Goal: Information Seeking & Learning: Check status

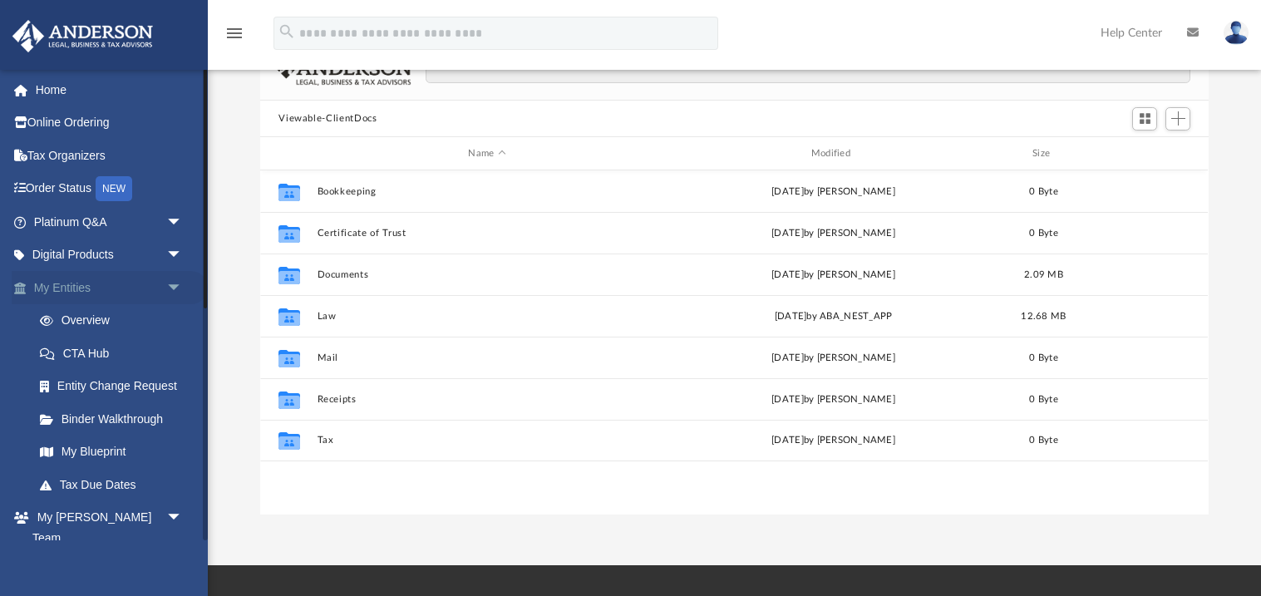
scroll to position [377, 947]
click at [120, 485] on link "Tax Due Dates" at bounding box center [115, 484] width 184 height 33
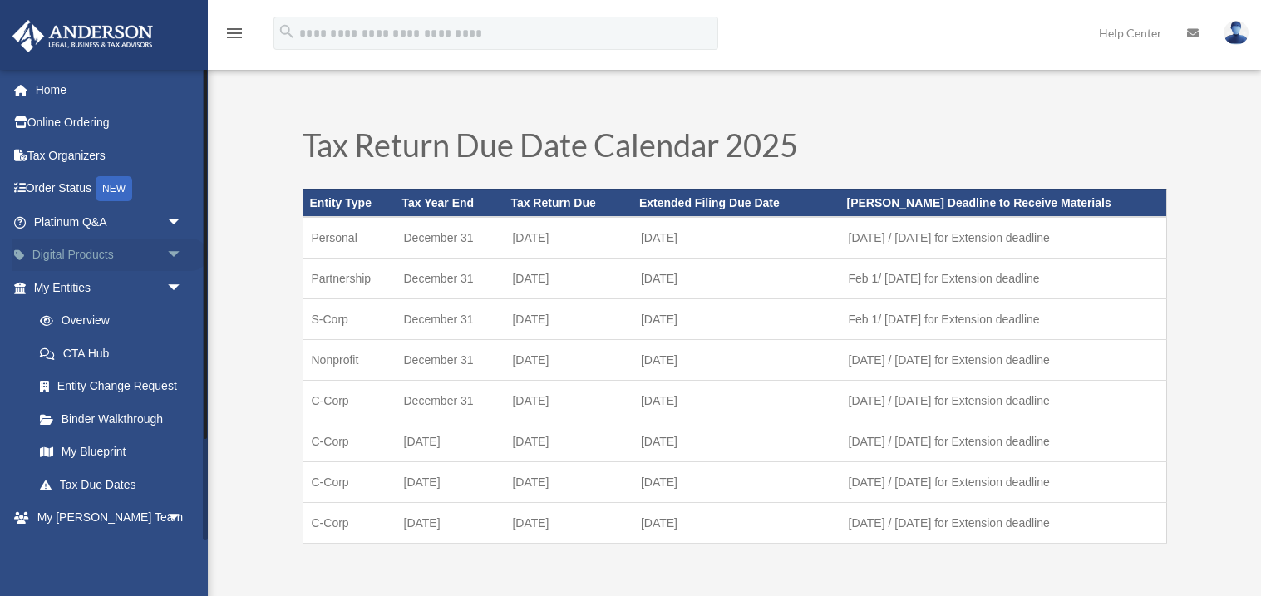
click at [166, 253] on span "arrow_drop_down" at bounding box center [182, 255] width 33 height 34
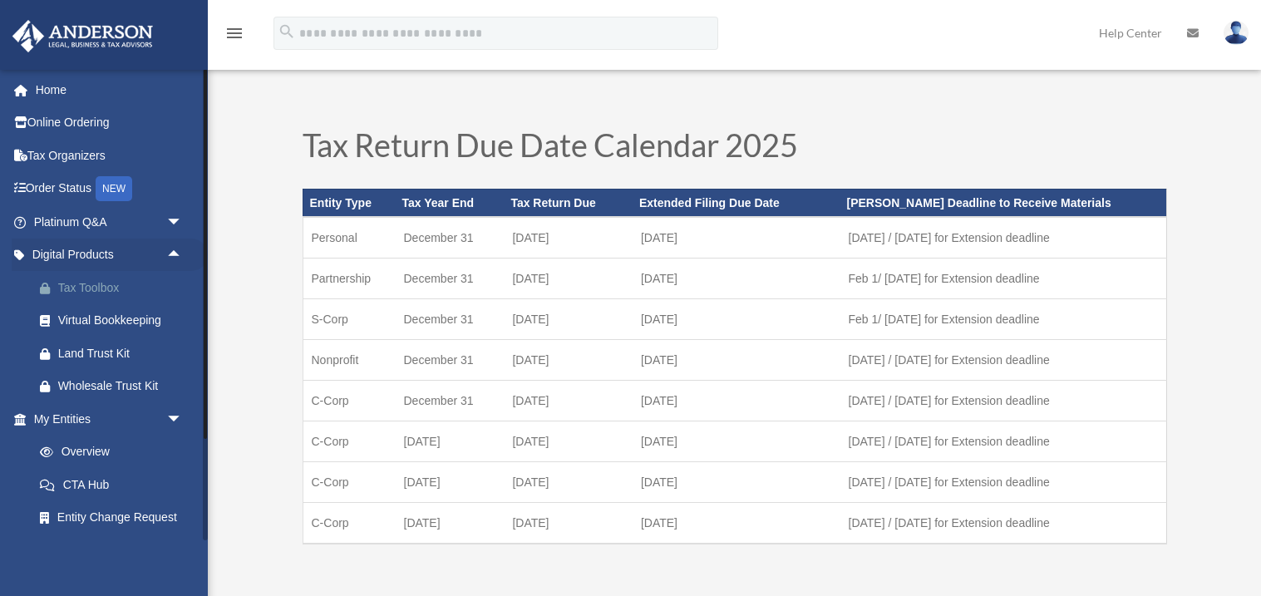
click at [130, 287] on div "Tax Toolbox" at bounding box center [122, 288] width 129 height 21
click at [115, 354] on div "Land Trust Kit" at bounding box center [122, 353] width 129 height 21
click at [172, 257] on span "arrow_drop_up" at bounding box center [182, 255] width 33 height 34
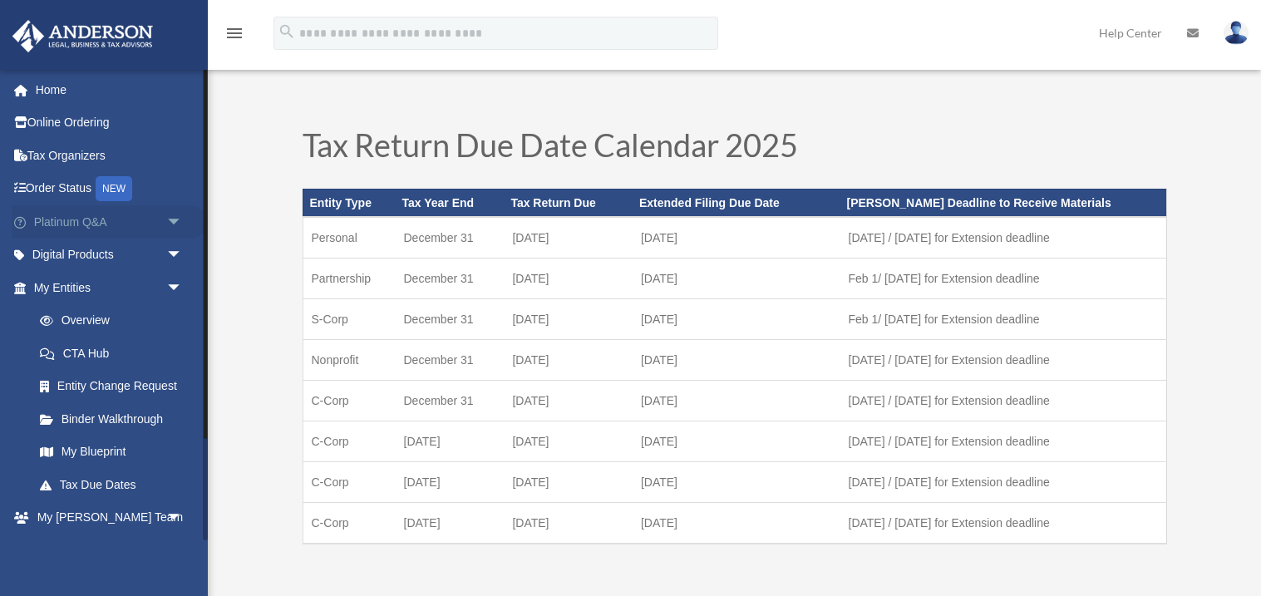
click at [169, 224] on span "arrow_drop_down" at bounding box center [182, 222] width 33 height 34
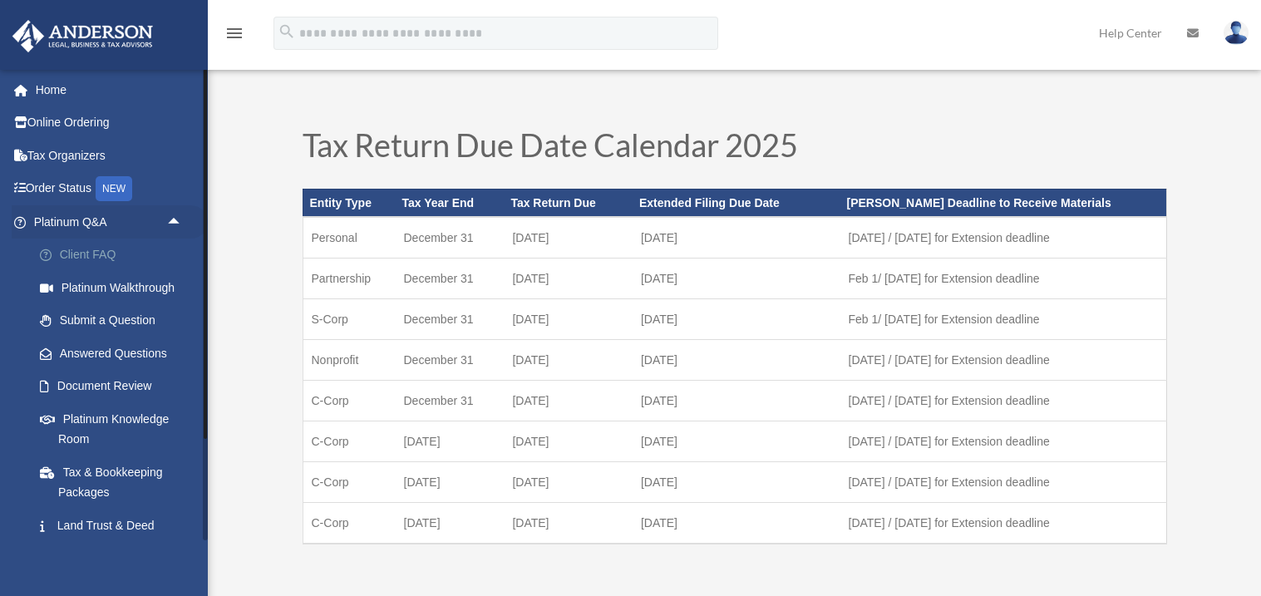
click at [104, 248] on link "Client FAQ" at bounding box center [115, 254] width 184 height 33
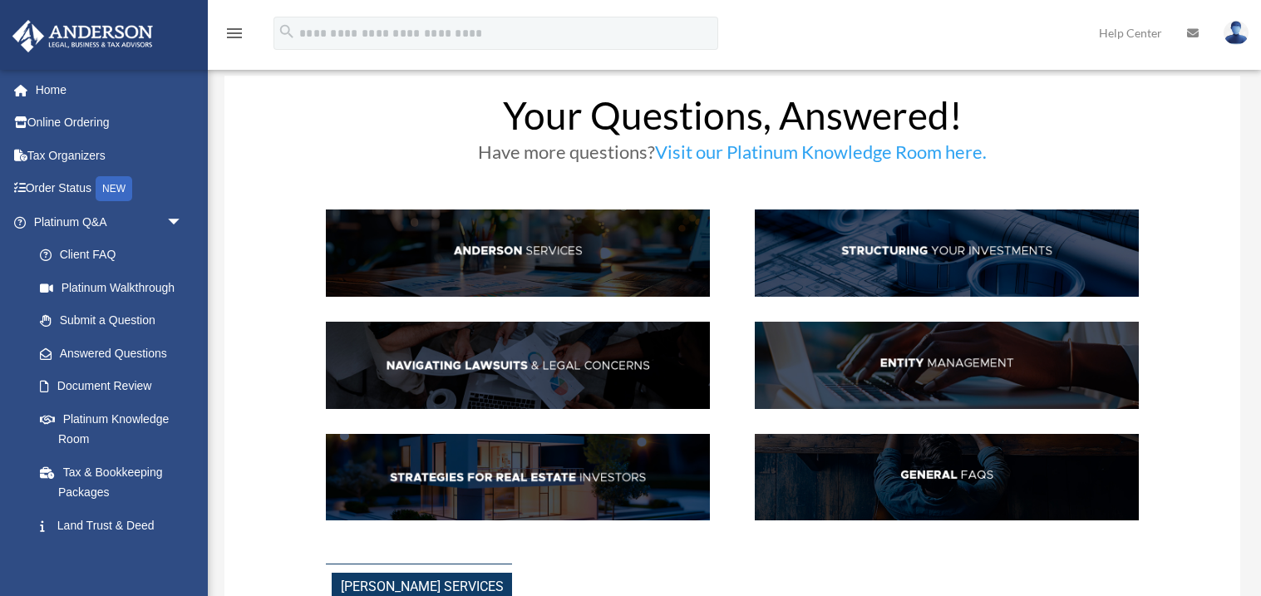
click at [510, 261] on img at bounding box center [518, 252] width 384 height 87
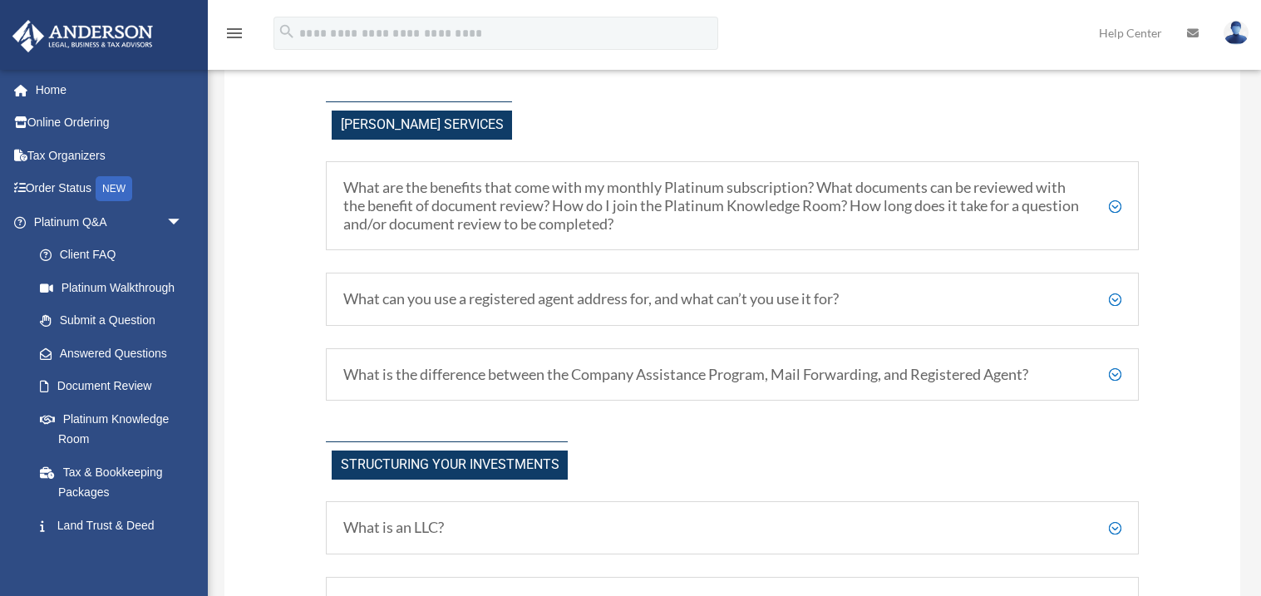
scroll to position [489, 0]
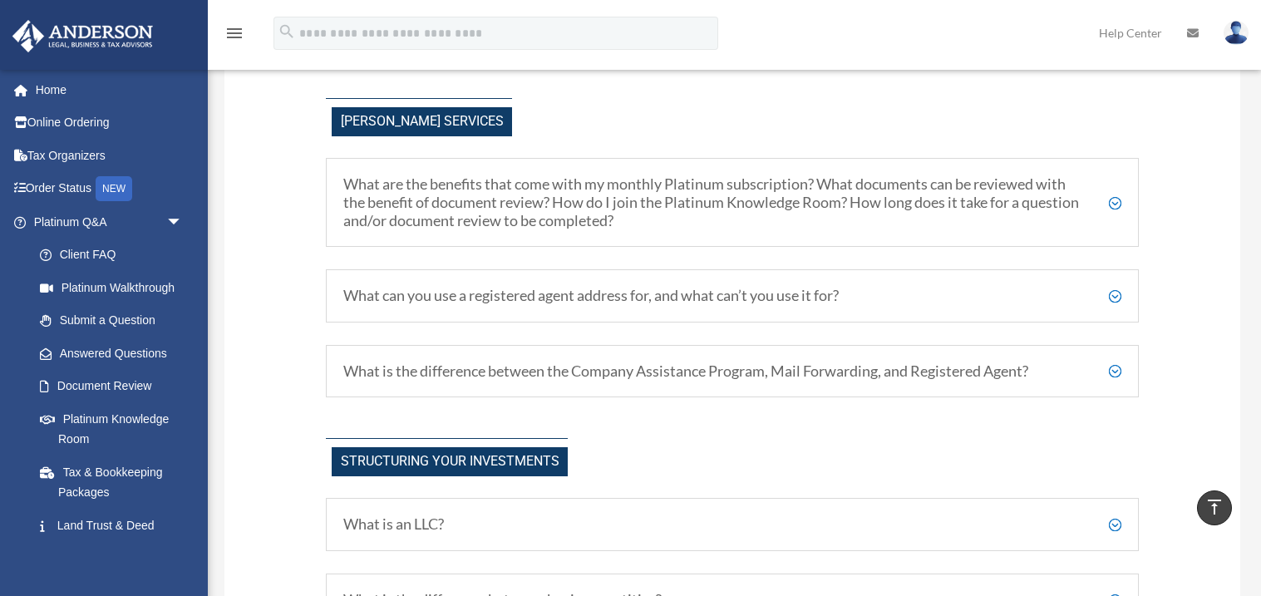
click at [526, 223] on h5 "What are the benefits that come with my monthly Platinum subscription? What doc…" at bounding box center [732, 202] width 778 height 54
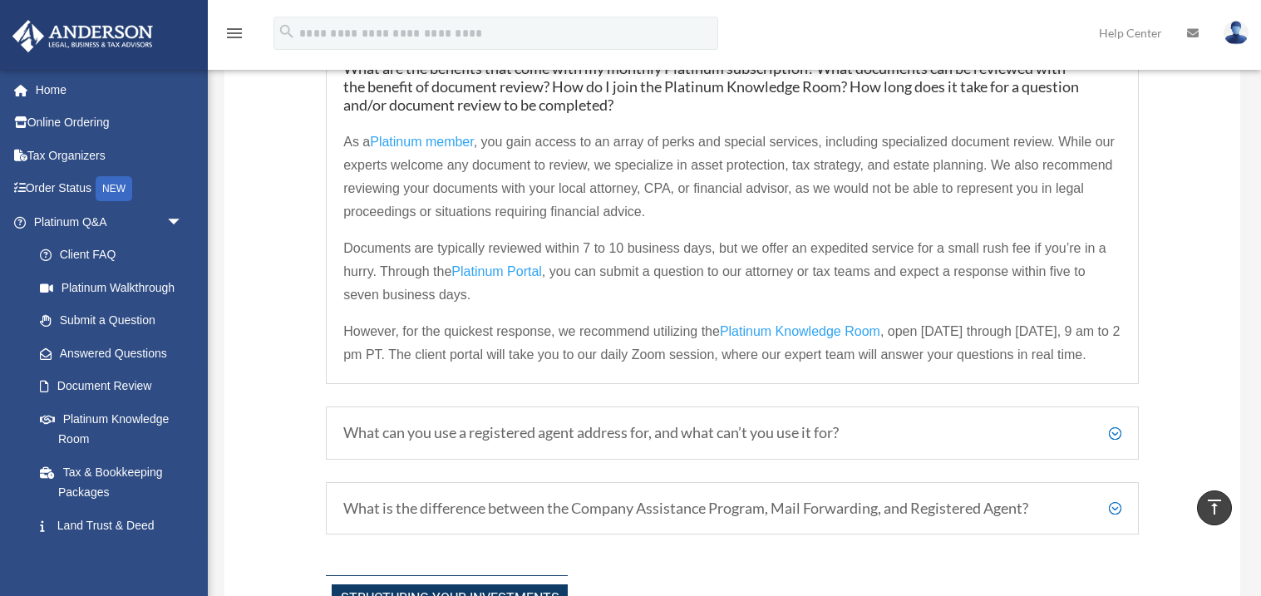
scroll to position [762, 0]
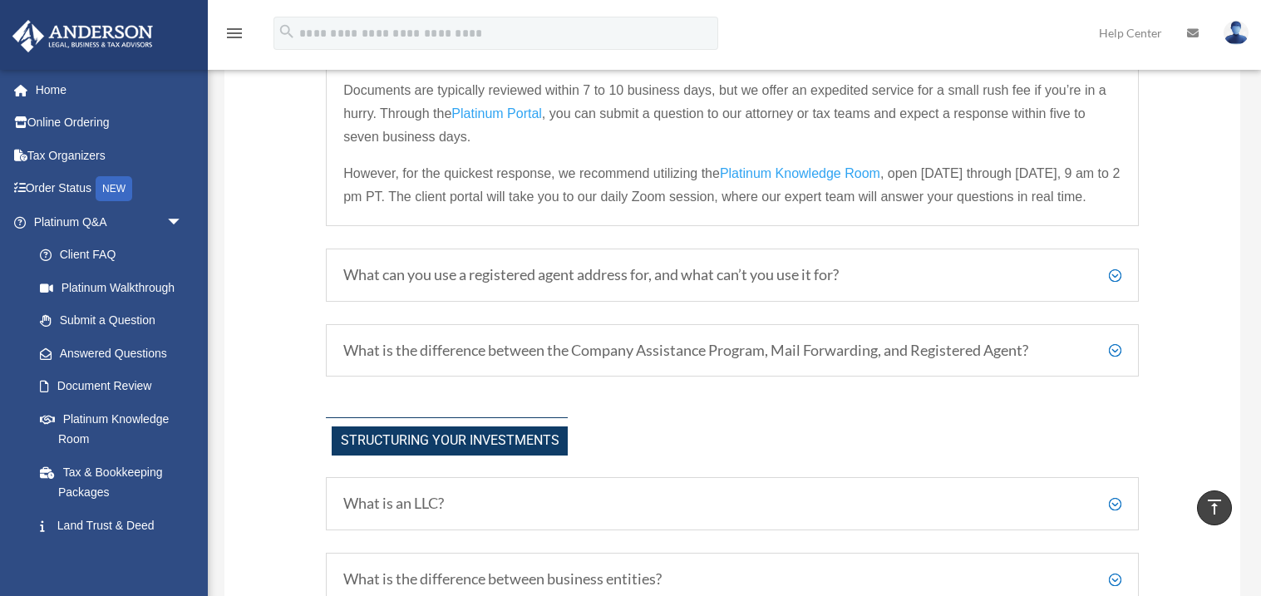
click at [684, 278] on h5 "What can you use a registered agent address for, and what can’t you use it for?" at bounding box center [732, 275] width 778 height 18
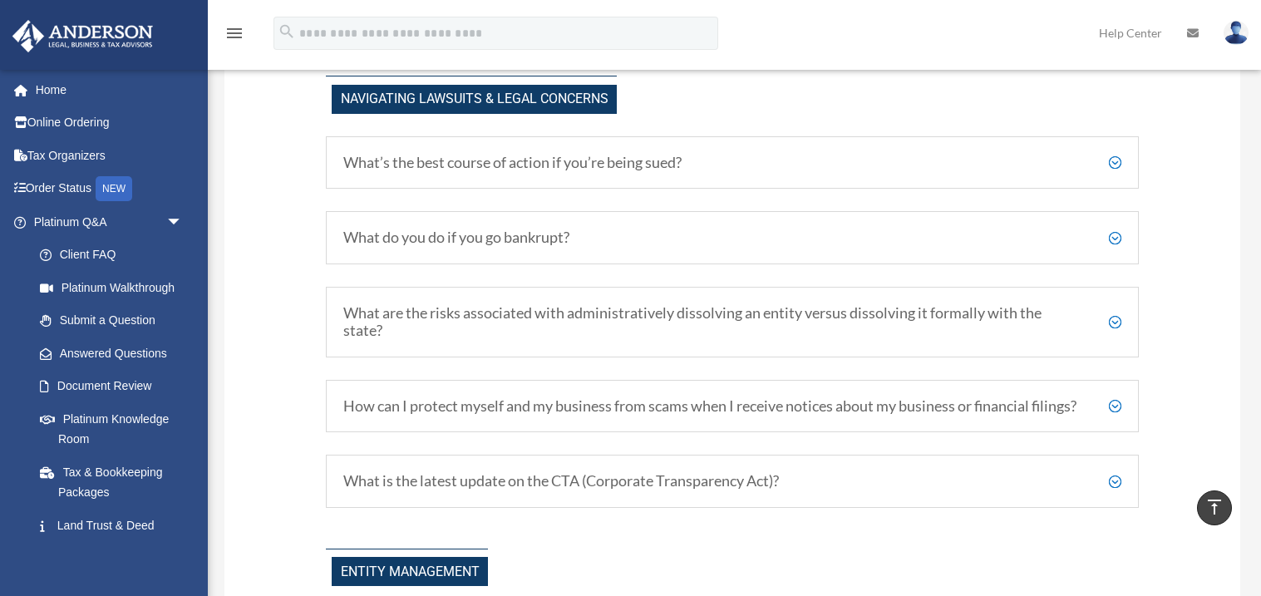
scroll to position [1638, 0]
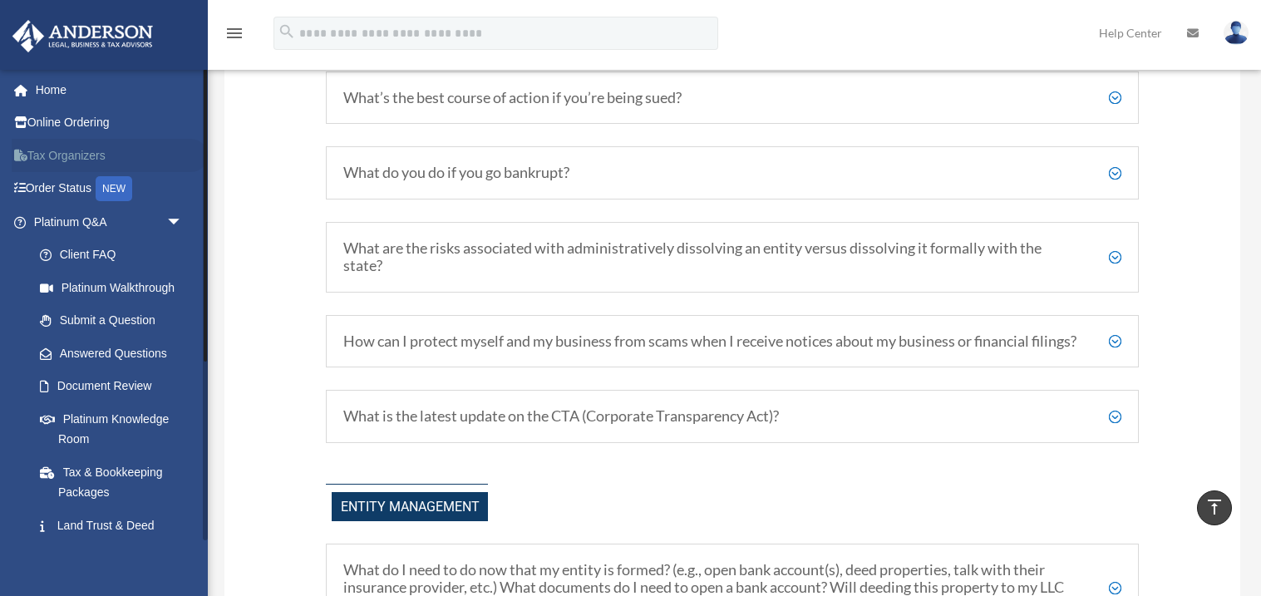
click at [88, 155] on link "Tax Organizers" at bounding box center [110, 155] width 196 height 33
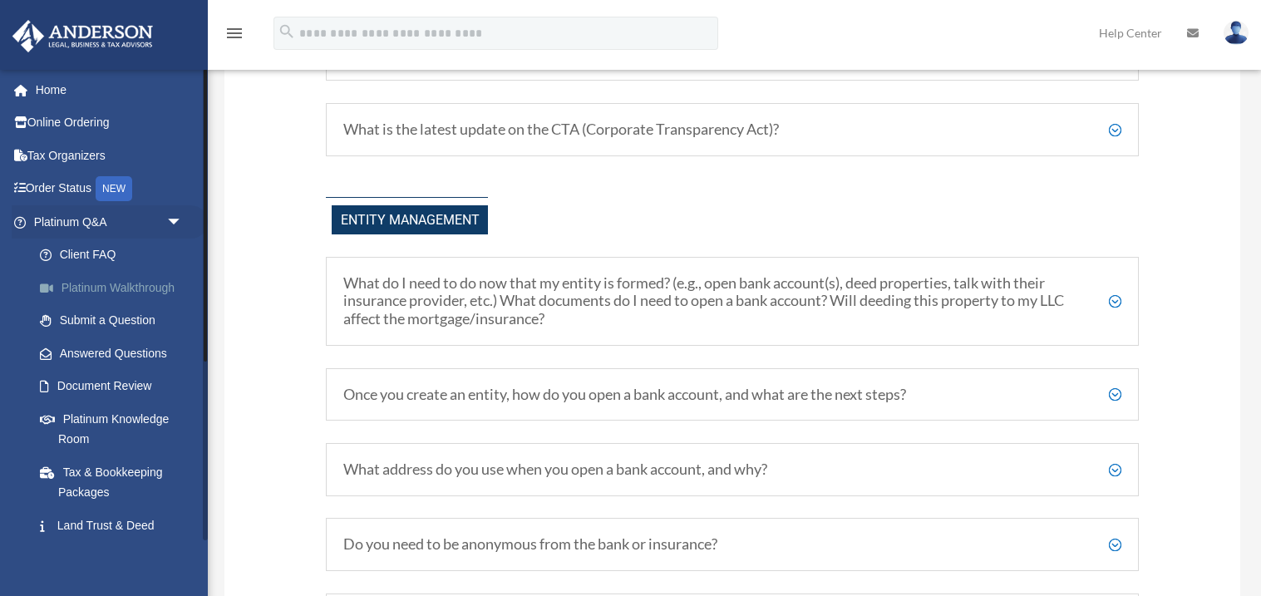
scroll to position [1638, 0]
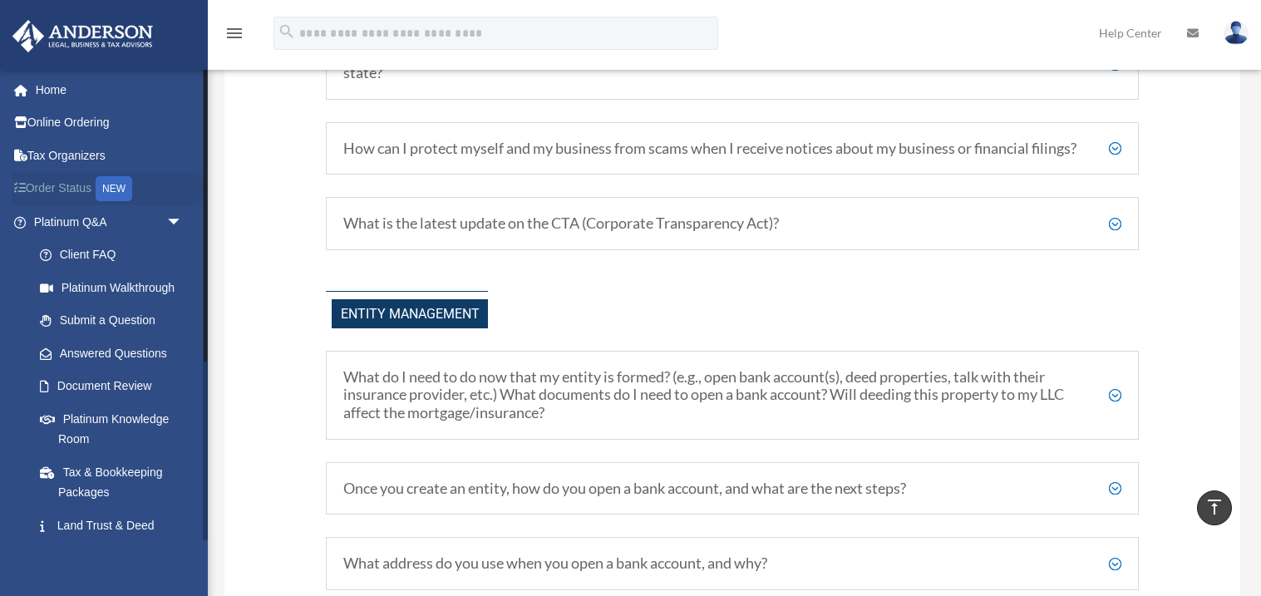
click at [76, 188] on link "Order Status NEW" at bounding box center [110, 189] width 196 height 34
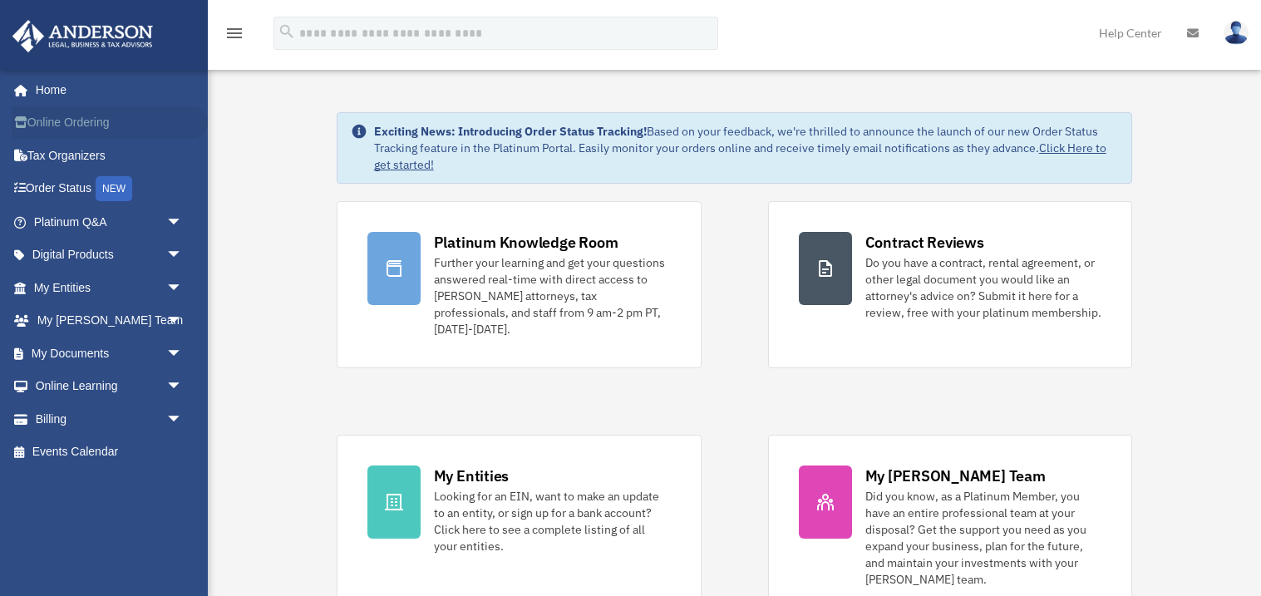
click at [71, 120] on link "Online Ordering" at bounding box center [110, 122] width 196 height 33
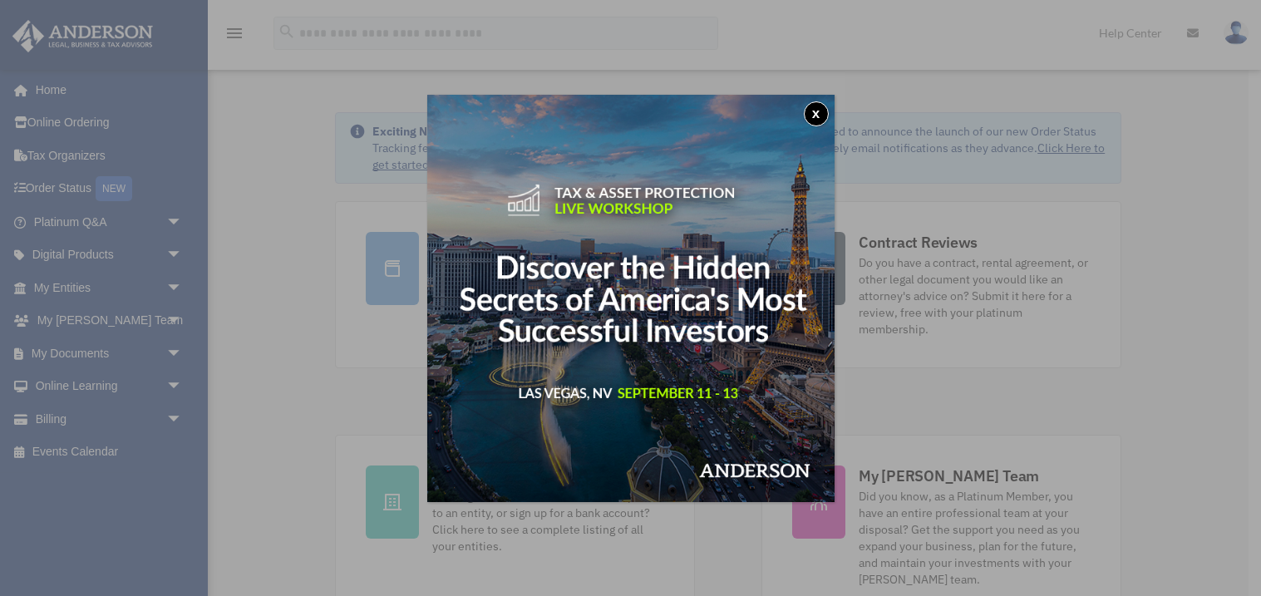
click at [817, 111] on button "x" at bounding box center [816, 113] width 25 height 25
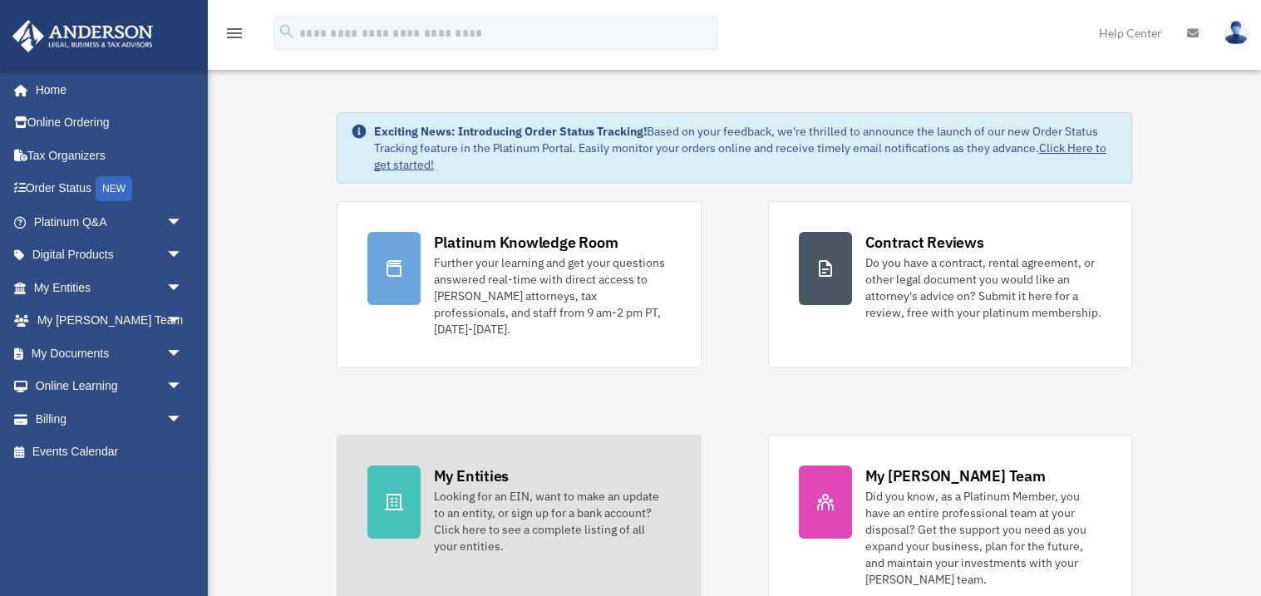
click at [505, 469] on div "My Entities" at bounding box center [471, 475] width 75 height 21
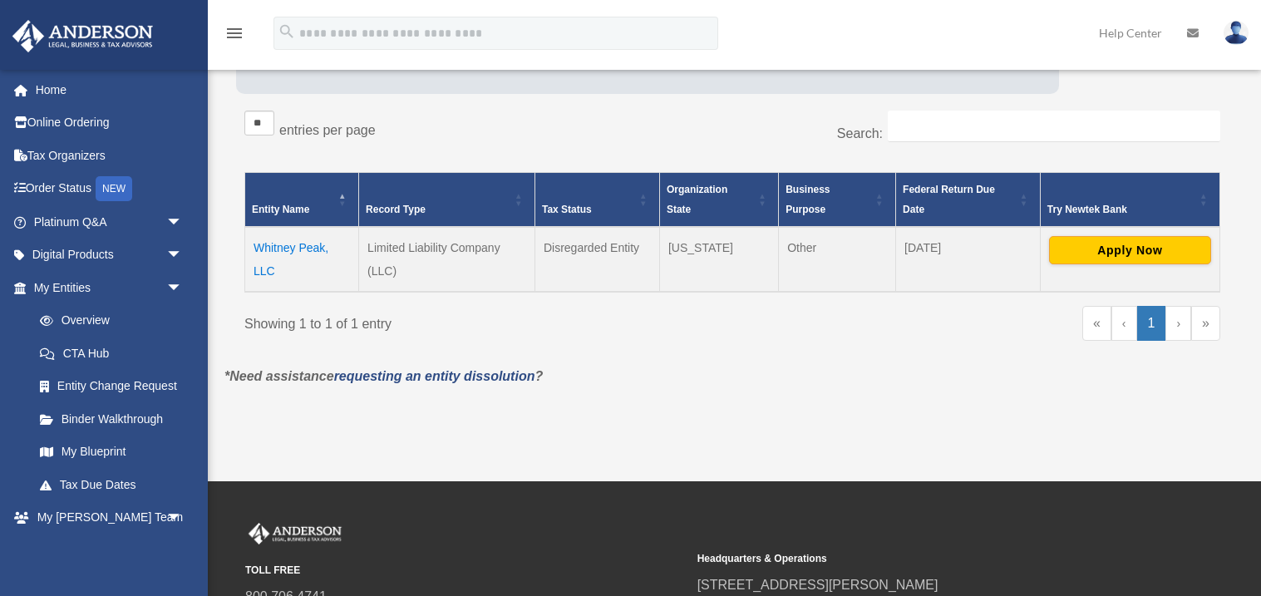
scroll to position [274, 0]
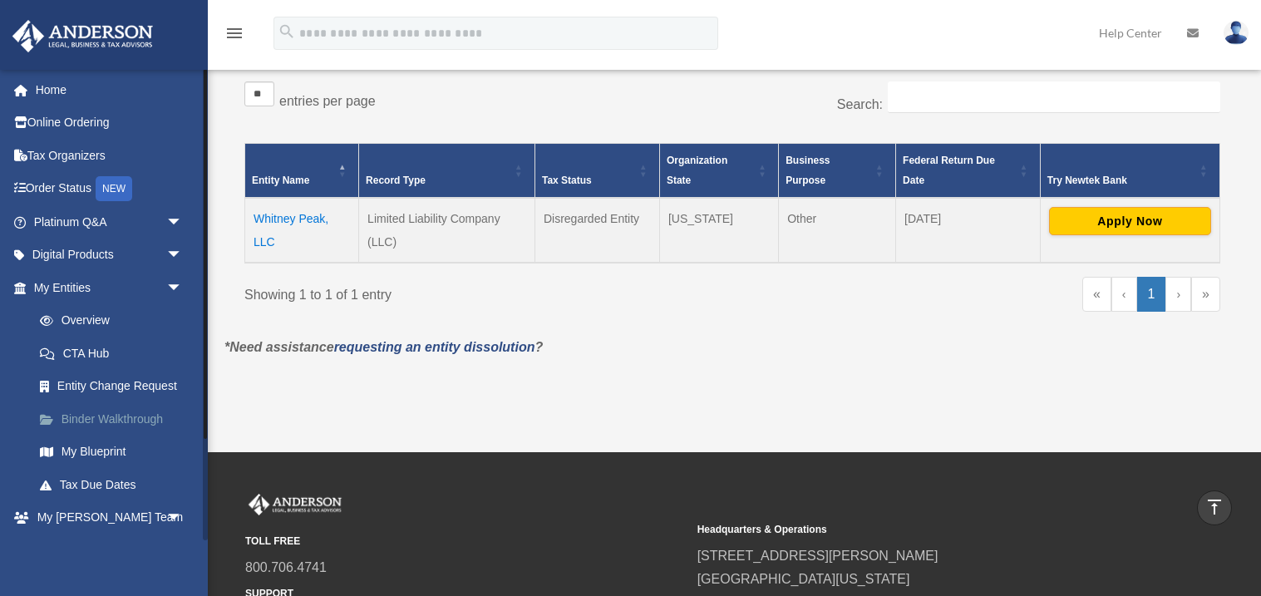
click at [125, 421] on link "Binder Walkthrough" at bounding box center [115, 418] width 184 height 33
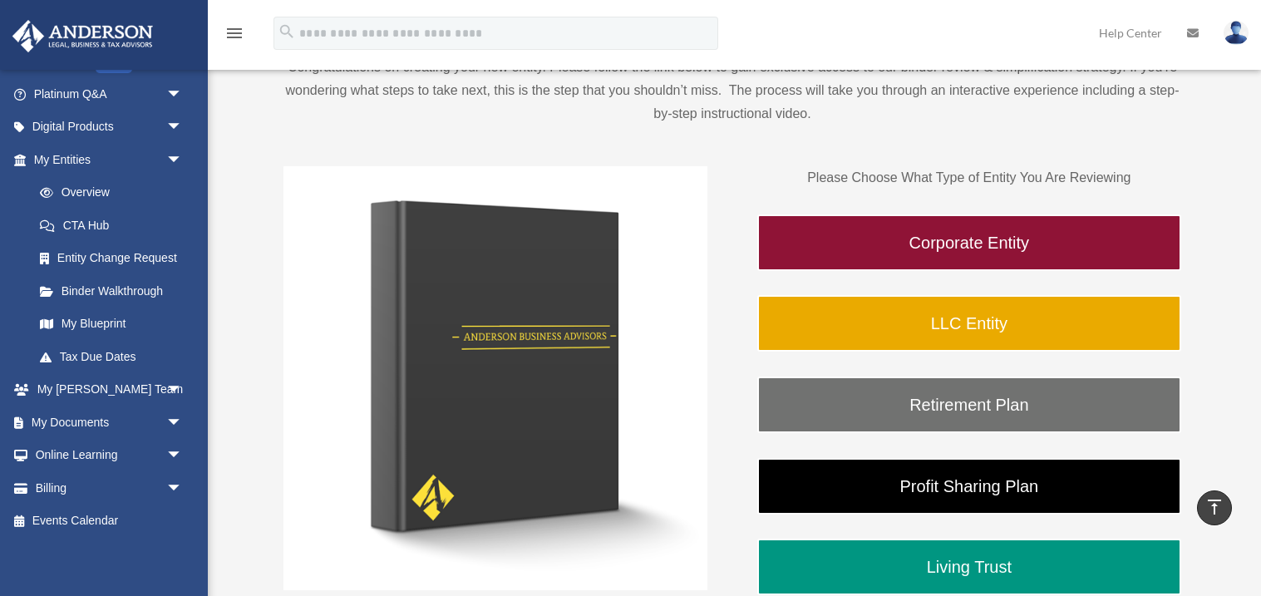
scroll to position [126, 0]
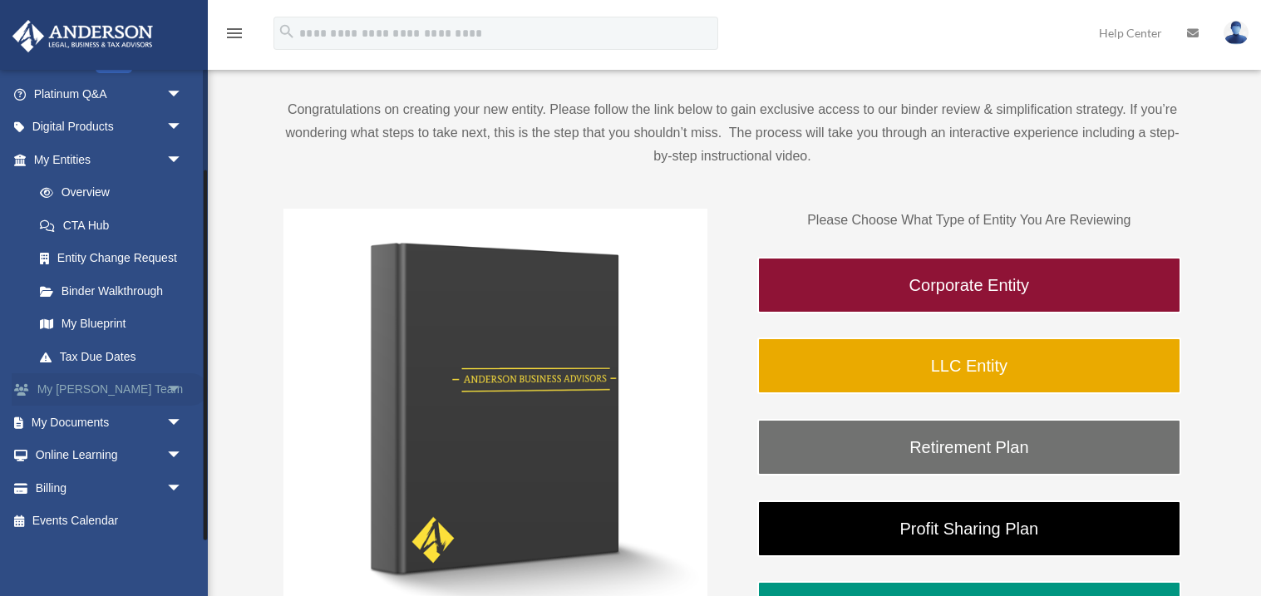
click at [171, 385] on span "arrow_drop_down" at bounding box center [182, 390] width 33 height 34
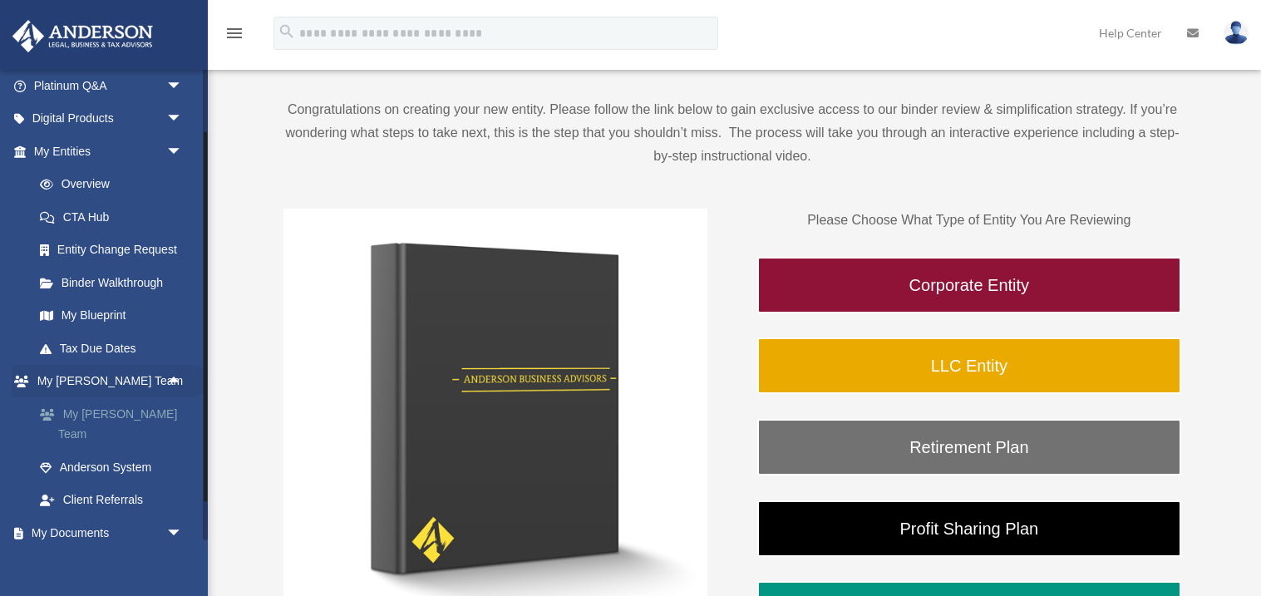
scroll to position [142, 0]
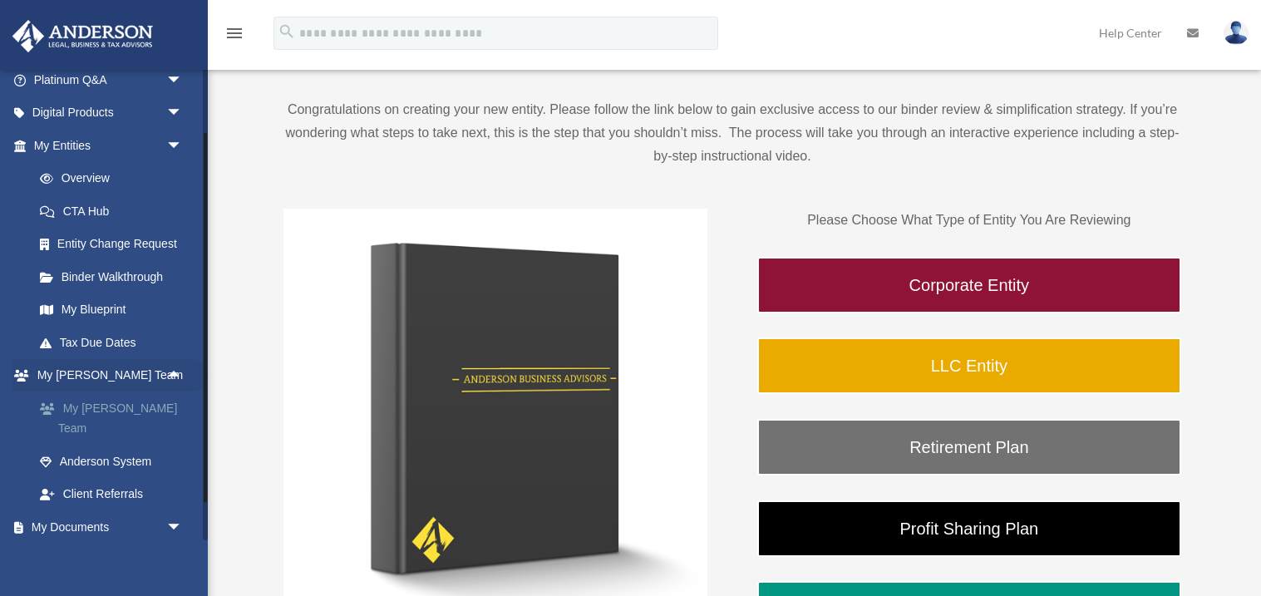
click at [113, 406] on link "My [PERSON_NAME] Team" at bounding box center [115, 417] width 184 height 53
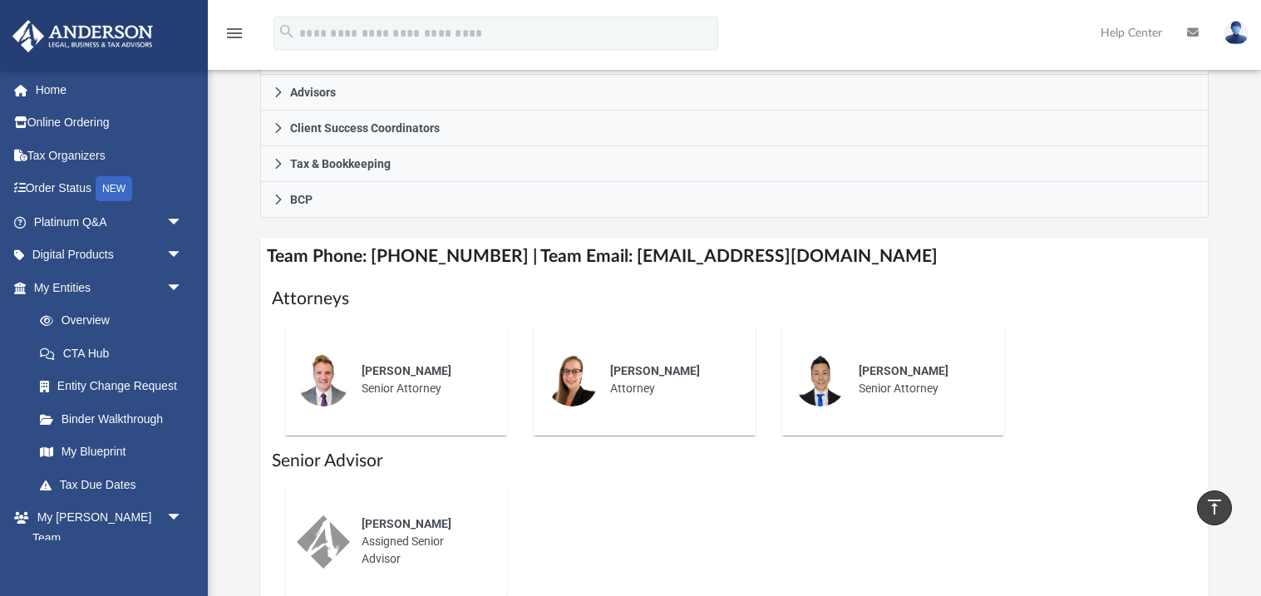
scroll to position [490, 0]
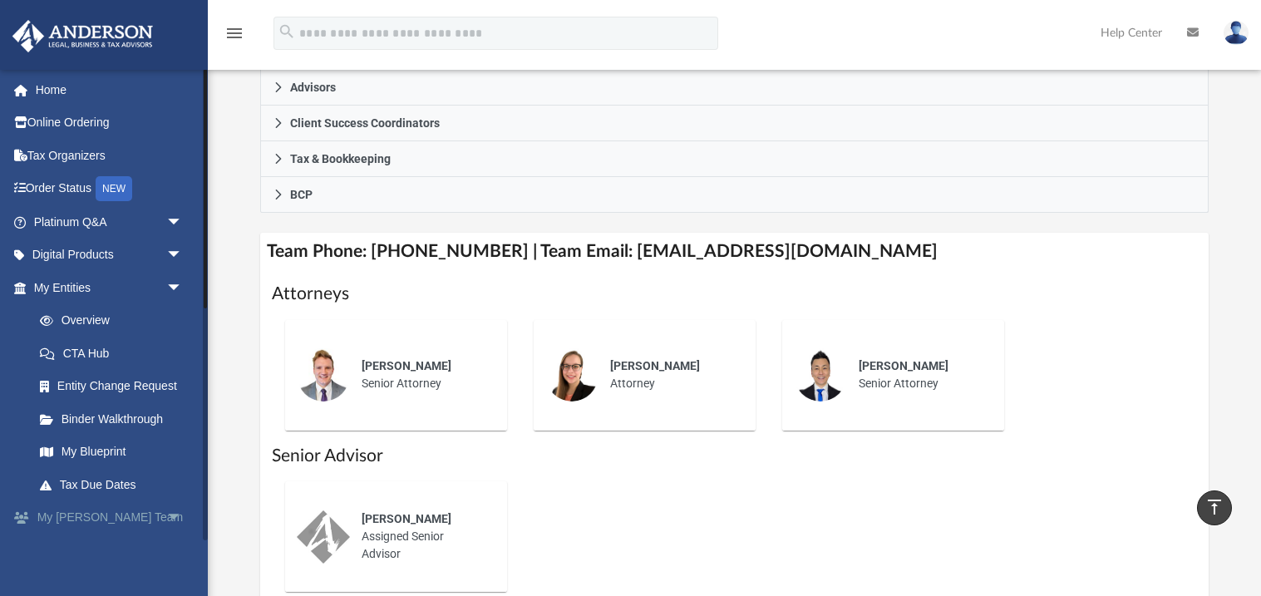
click at [179, 514] on span "arrow_drop_down" at bounding box center [182, 518] width 33 height 34
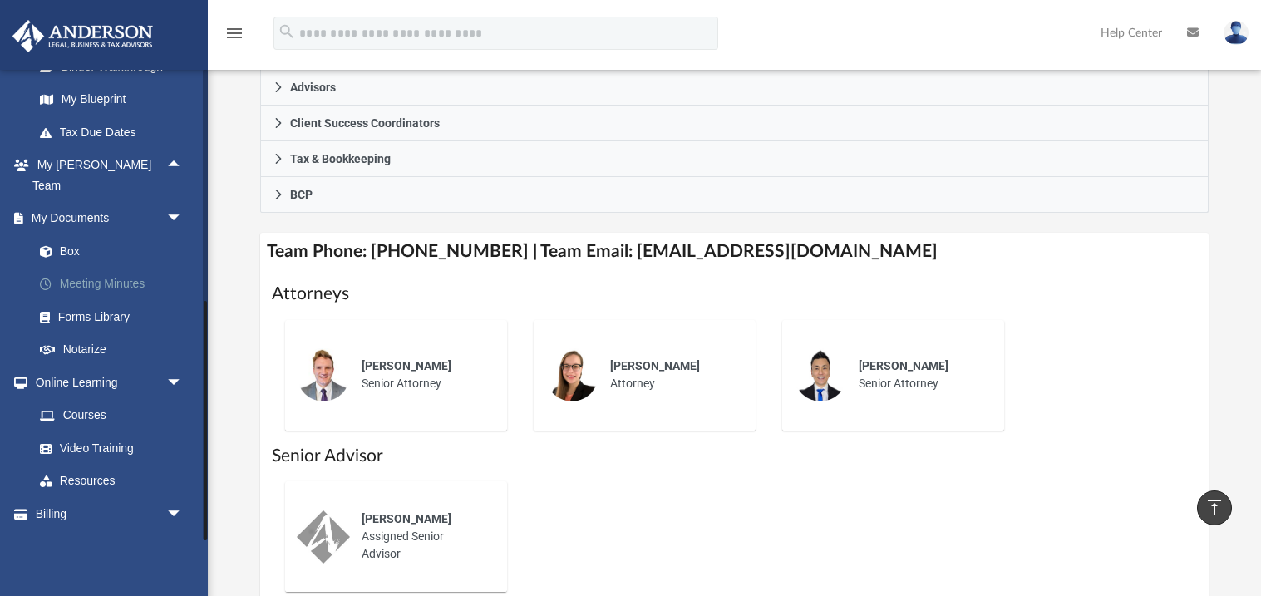
scroll to position [357, 0]
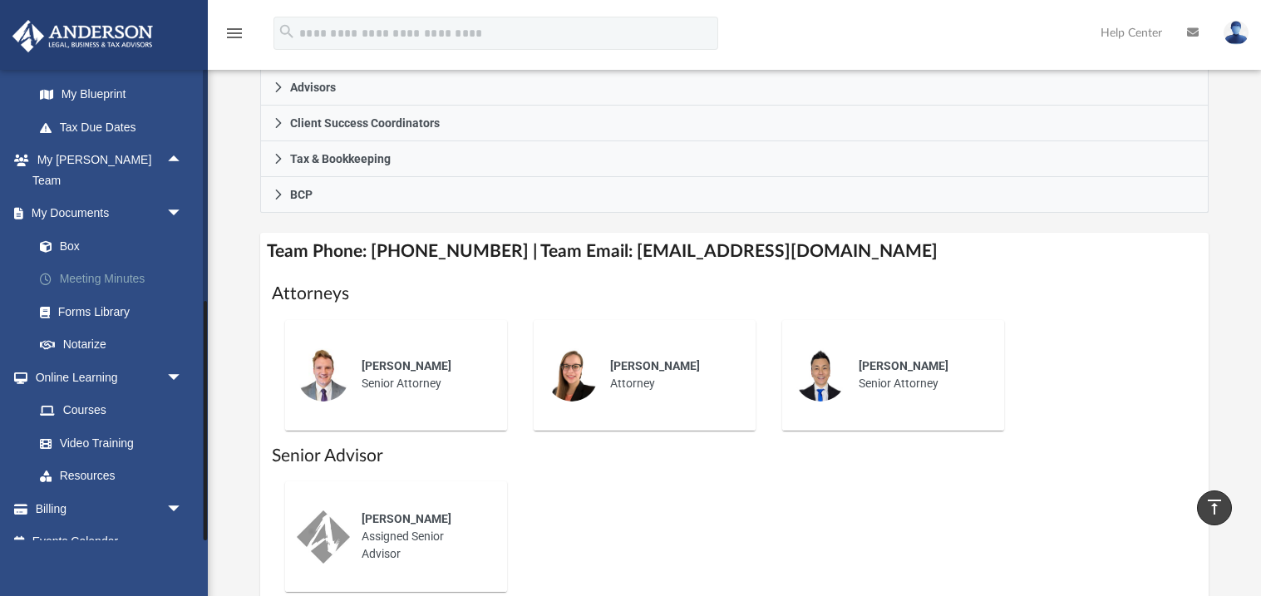
click at [126, 263] on link "Meeting Minutes" at bounding box center [115, 279] width 184 height 33
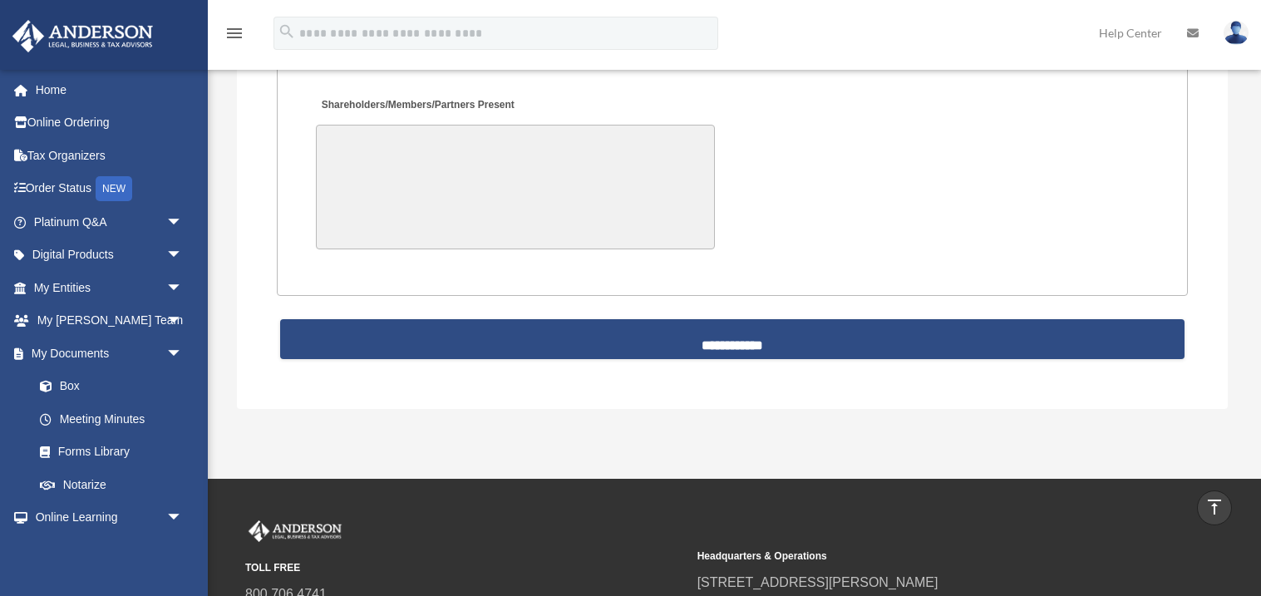
scroll to position [3782, 0]
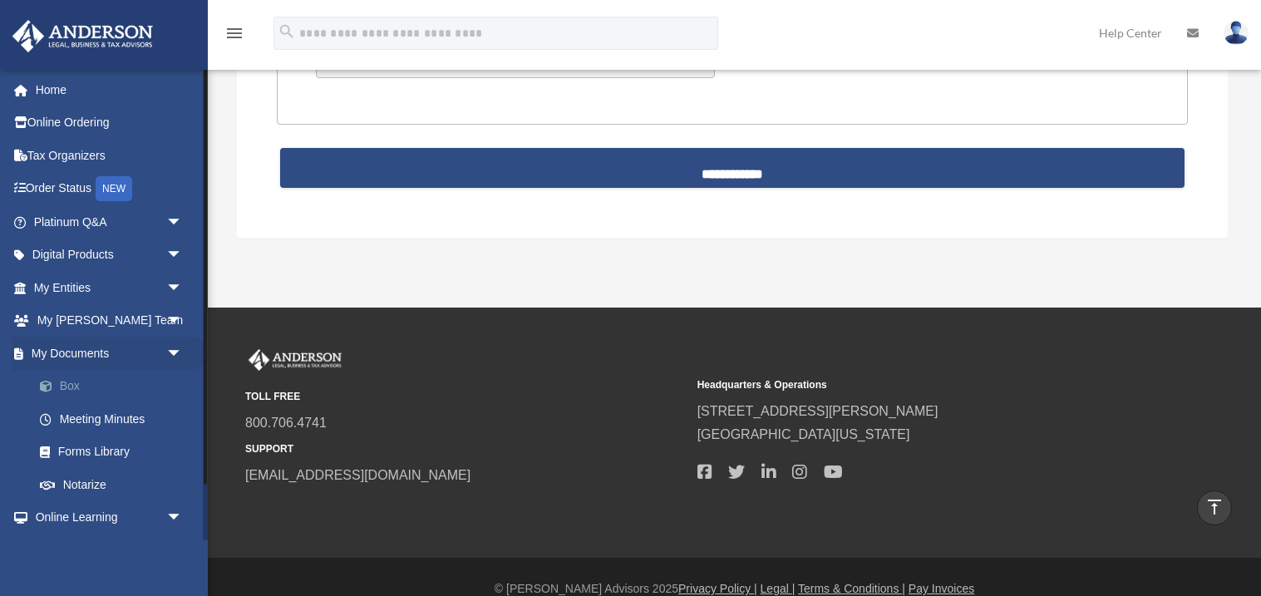
click at [64, 383] on link "Box" at bounding box center [115, 386] width 184 height 33
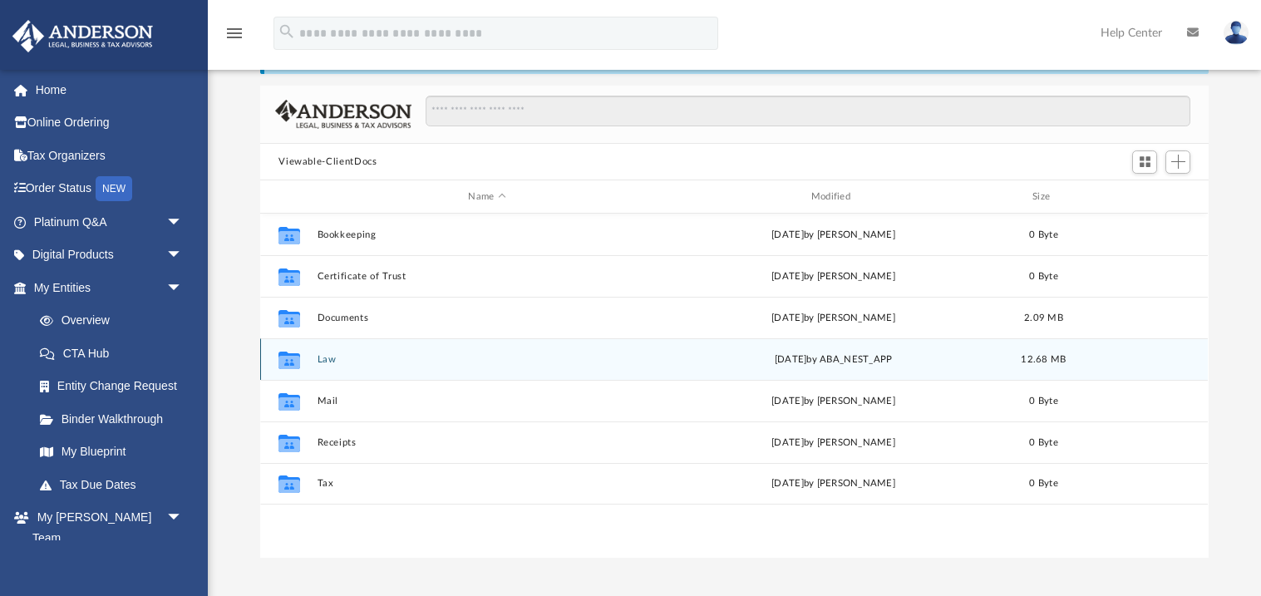
scroll to position [78, 0]
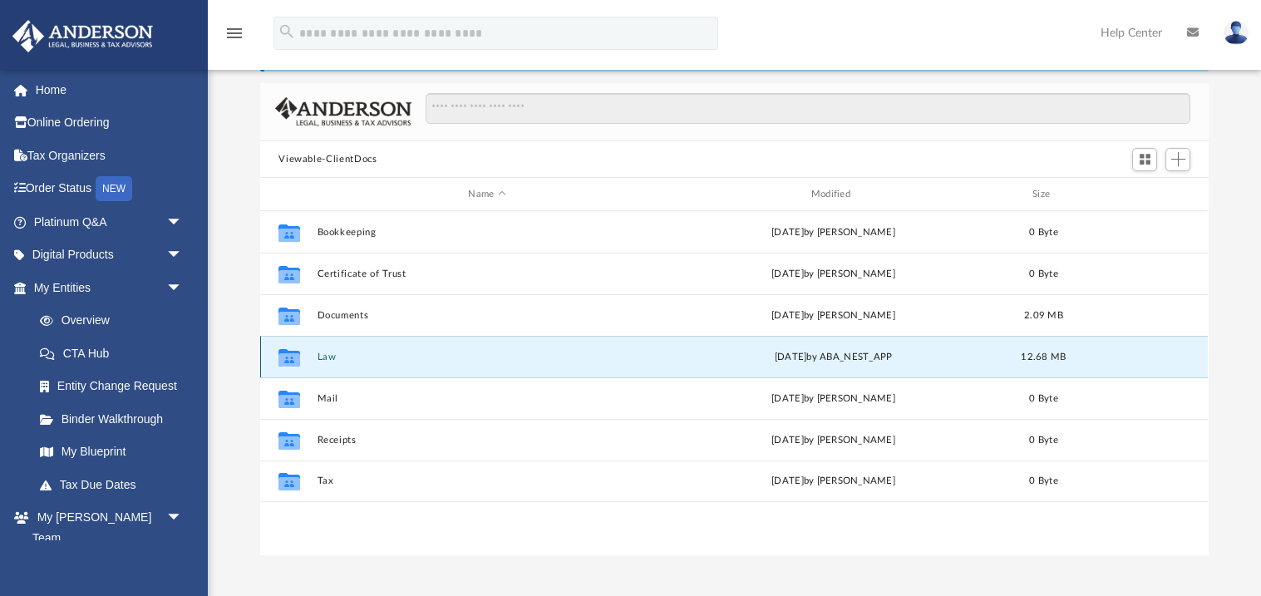
click at [323, 354] on button "Law" at bounding box center [486, 356] width 339 height 11
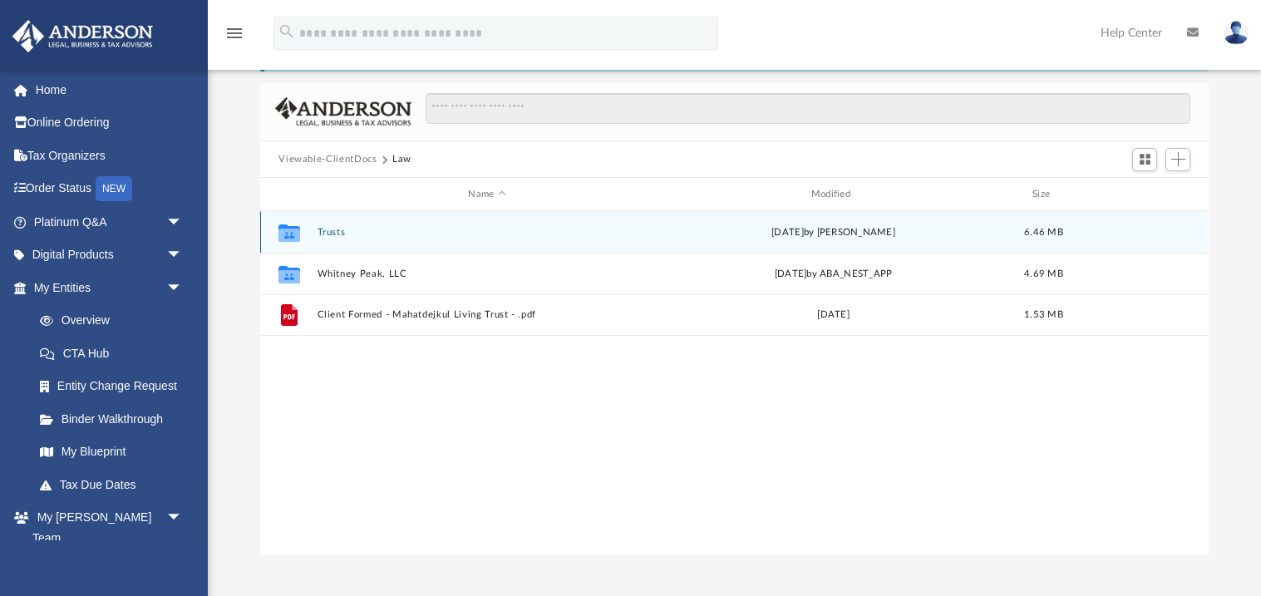
click at [321, 224] on div "Collaborated Folder Trusts [DATE] by [PERSON_NAME] 6.46 MB" at bounding box center [733, 232] width 947 height 42
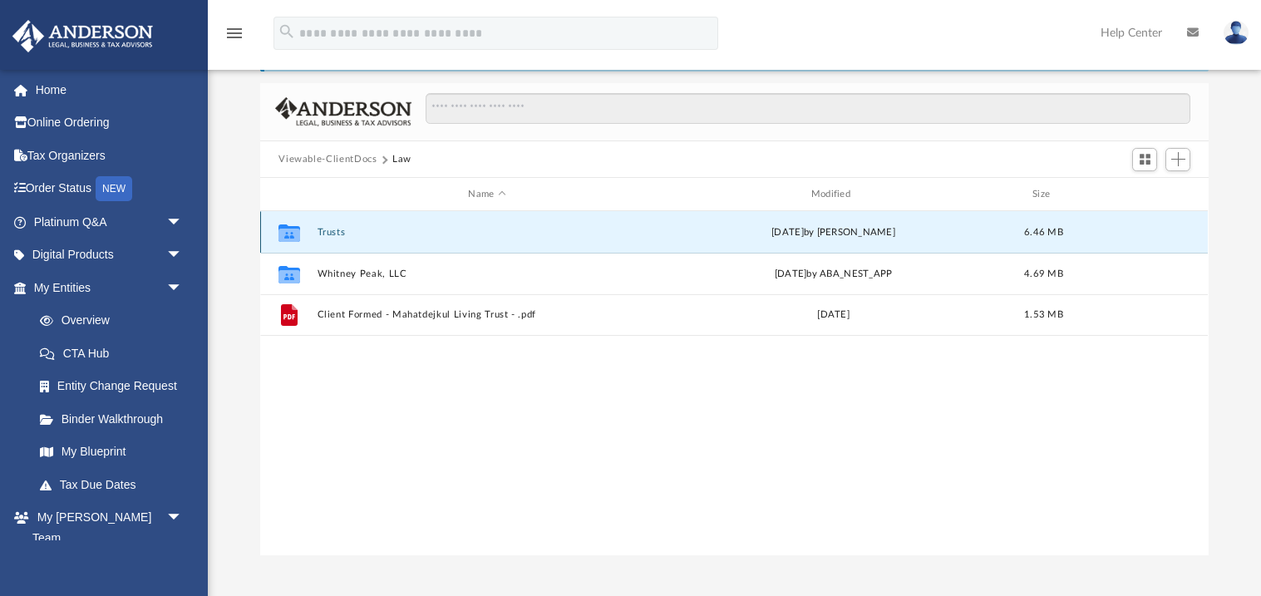
click at [325, 229] on button "Trusts" at bounding box center [486, 232] width 339 height 11
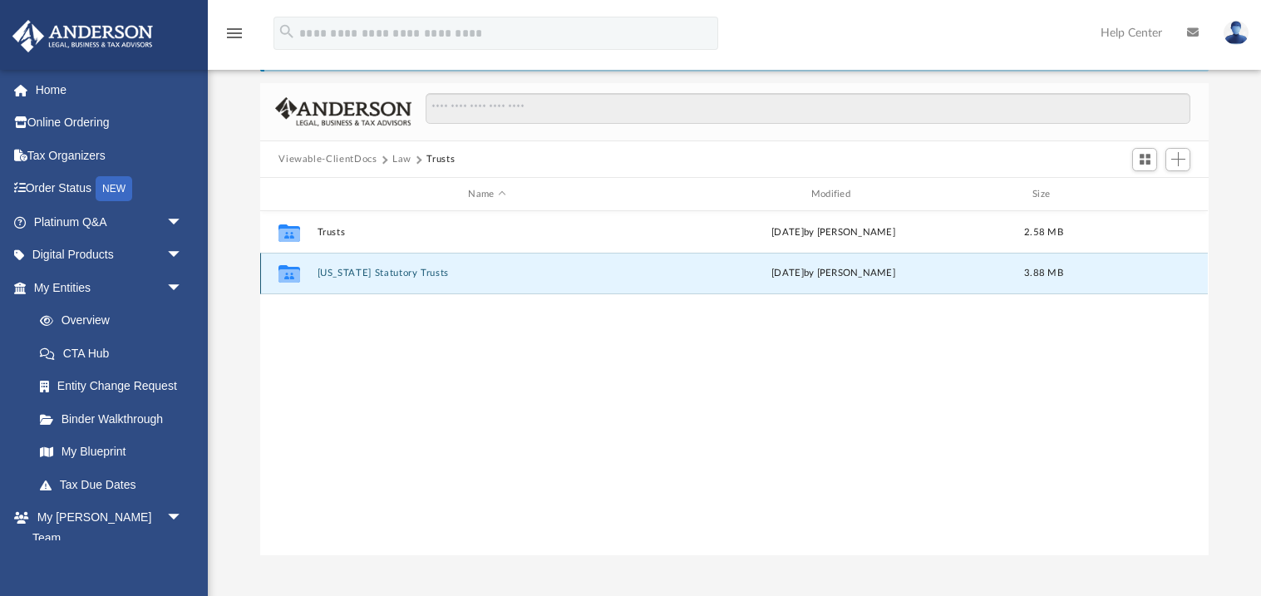
click at [364, 273] on button "Wyoming Statutory Trusts" at bounding box center [486, 273] width 339 height 11
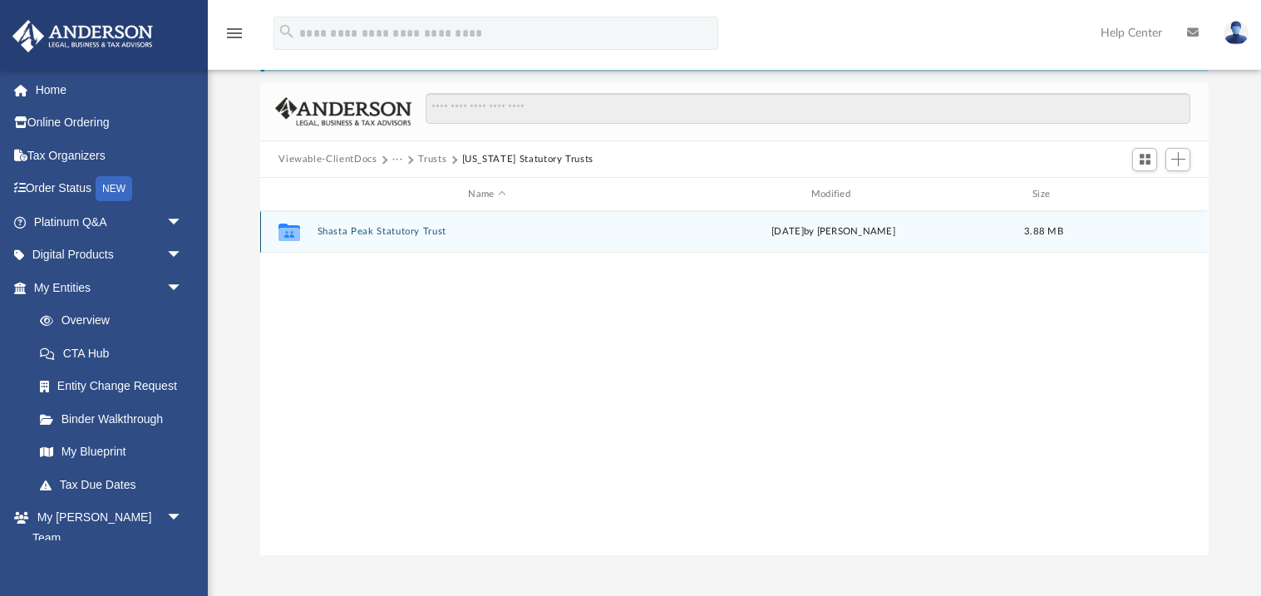
click at [398, 231] on button "Shasta Peak Statutory Trust" at bounding box center [486, 232] width 339 height 11
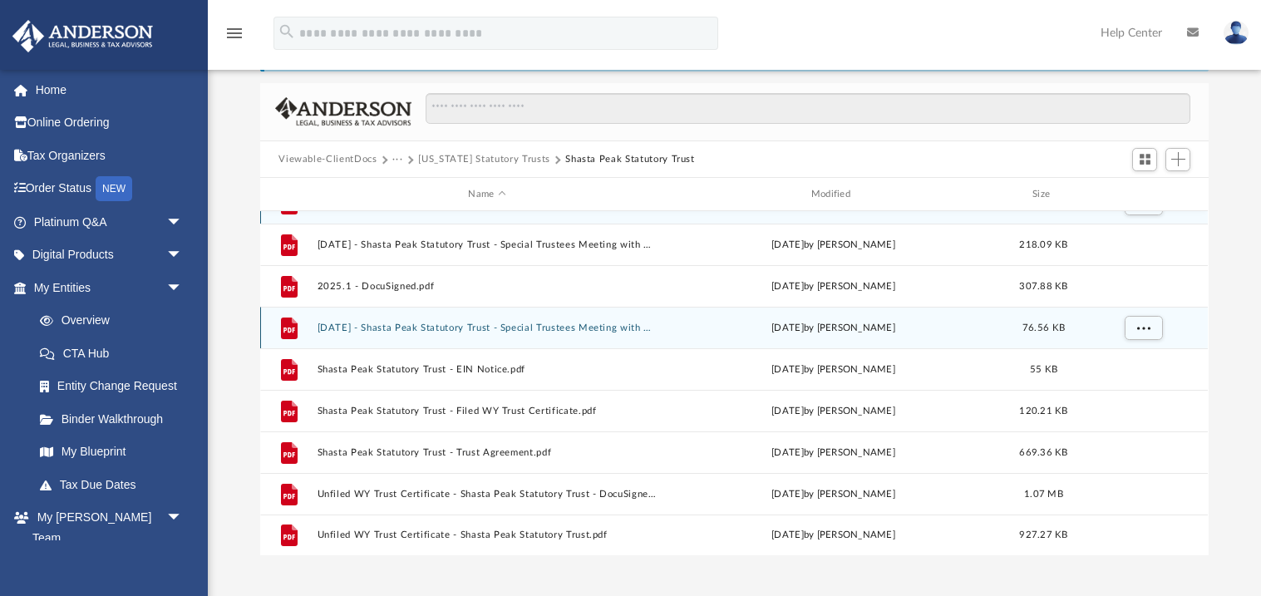
scroll to position [0, 0]
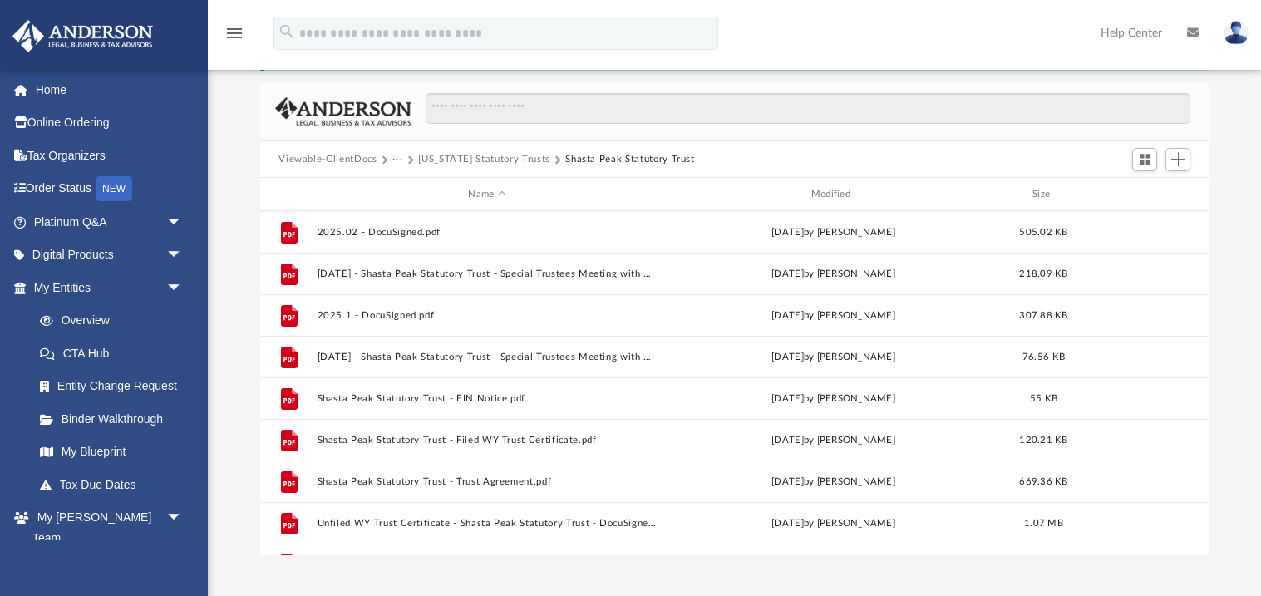
click at [487, 152] on button "Wyoming Statutory Trusts" at bounding box center [484, 159] width 132 height 15
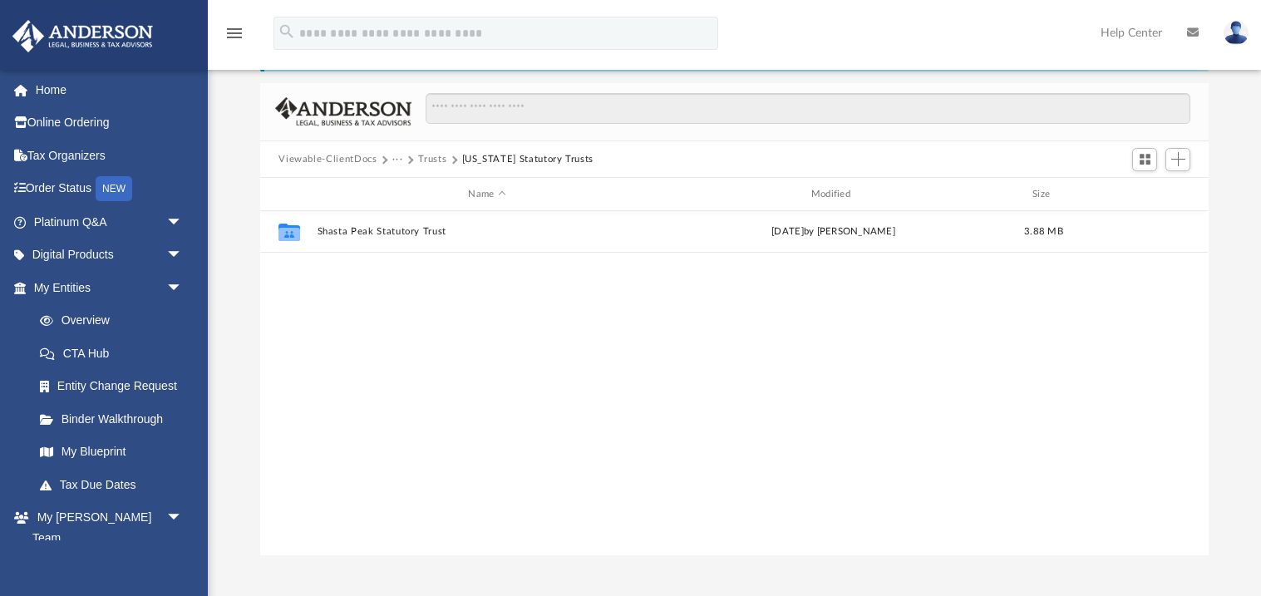
click at [437, 160] on button "Trusts" at bounding box center [432, 159] width 28 height 15
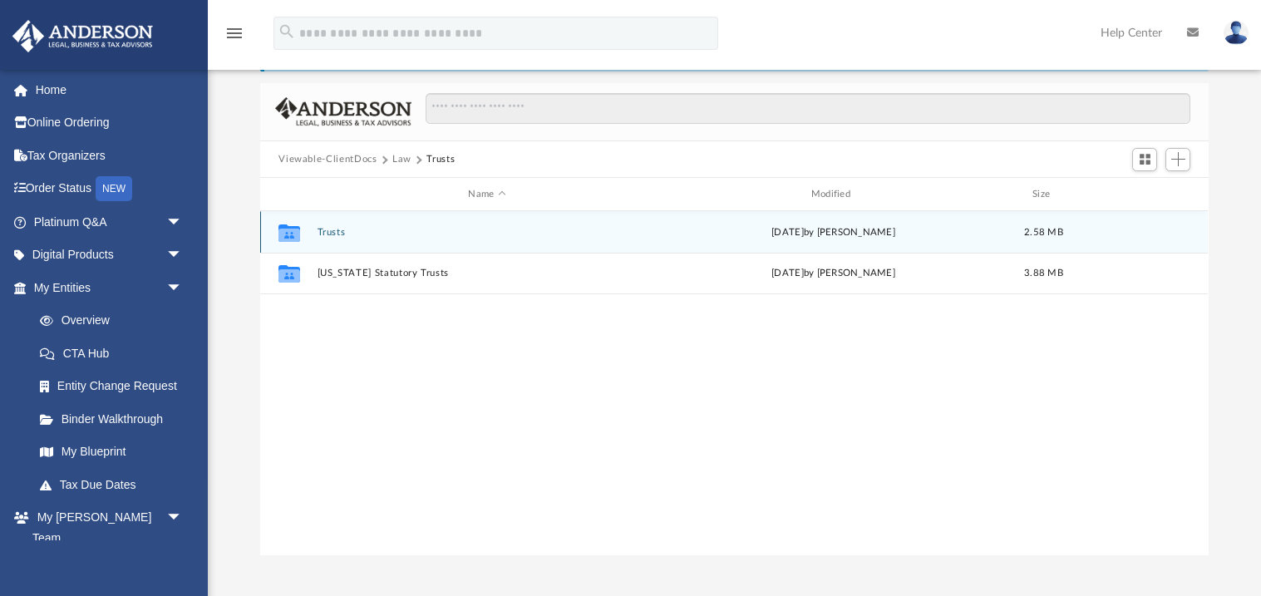
click at [325, 234] on button "Trusts" at bounding box center [486, 232] width 339 height 11
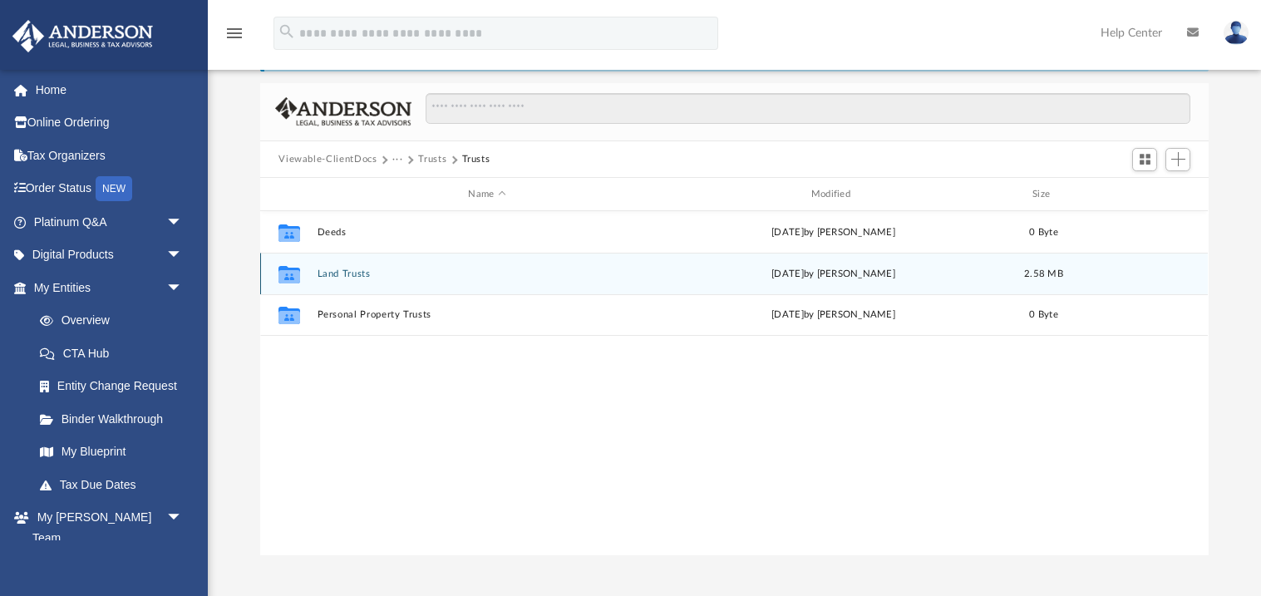
click at [356, 273] on button "Land Trusts" at bounding box center [486, 273] width 339 height 11
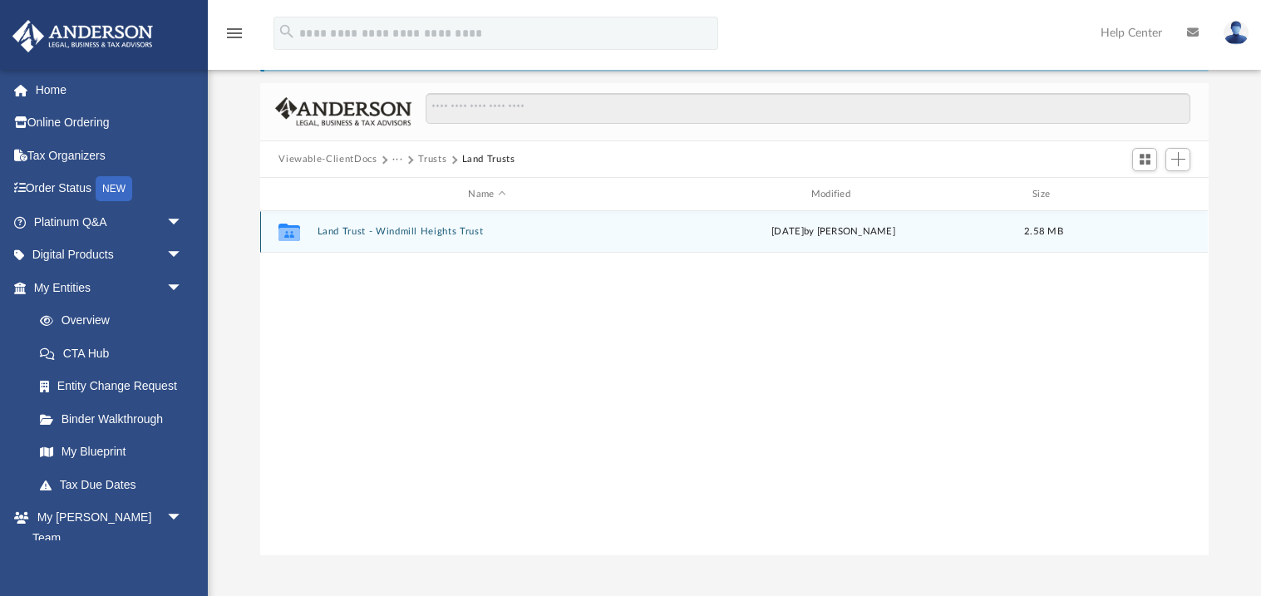
click at [434, 234] on button "Land Trust - Windmill Heights Trust" at bounding box center [486, 232] width 339 height 11
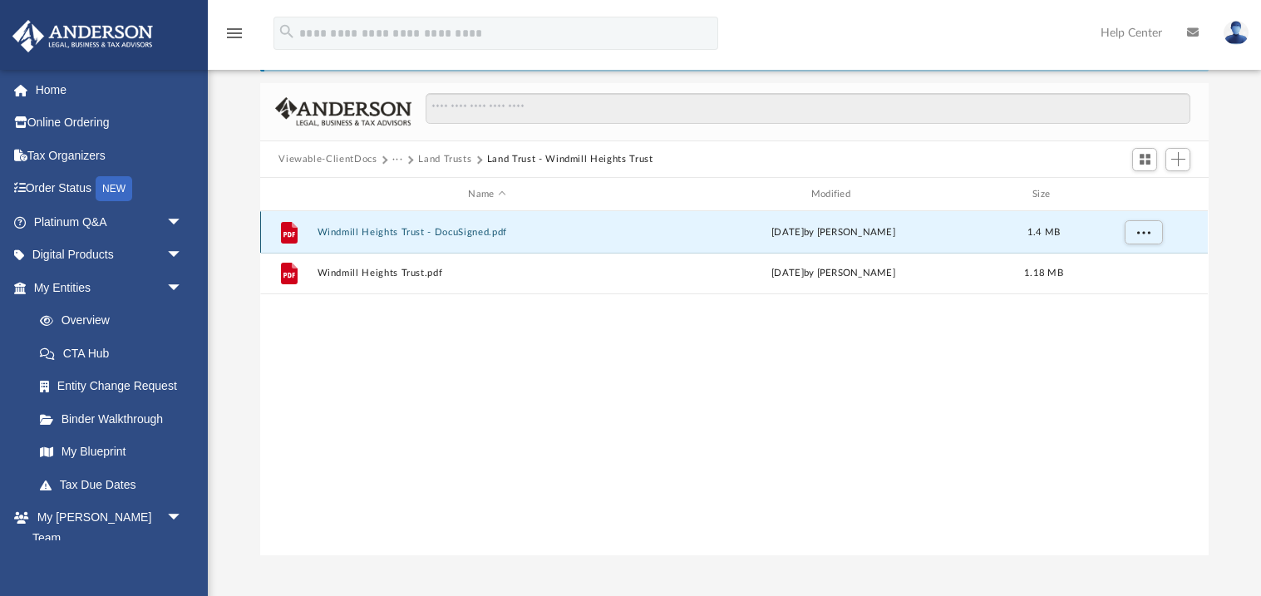
click at [445, 233] on button "Windmill Heights Trust - DocuSigned.pdf" at bounding box center [486, 232] width 339 height 11
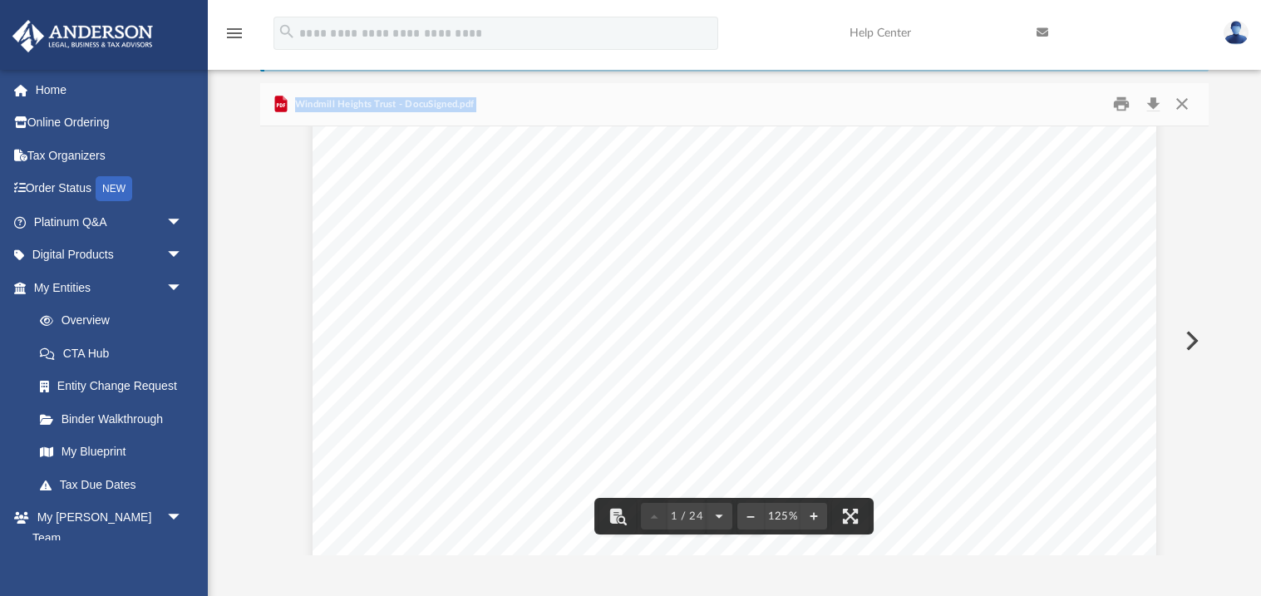
scroll to position [214, 0]
click at [1187, 104] on button "Close" at bounding box center [1182, 104] width 30 height 26
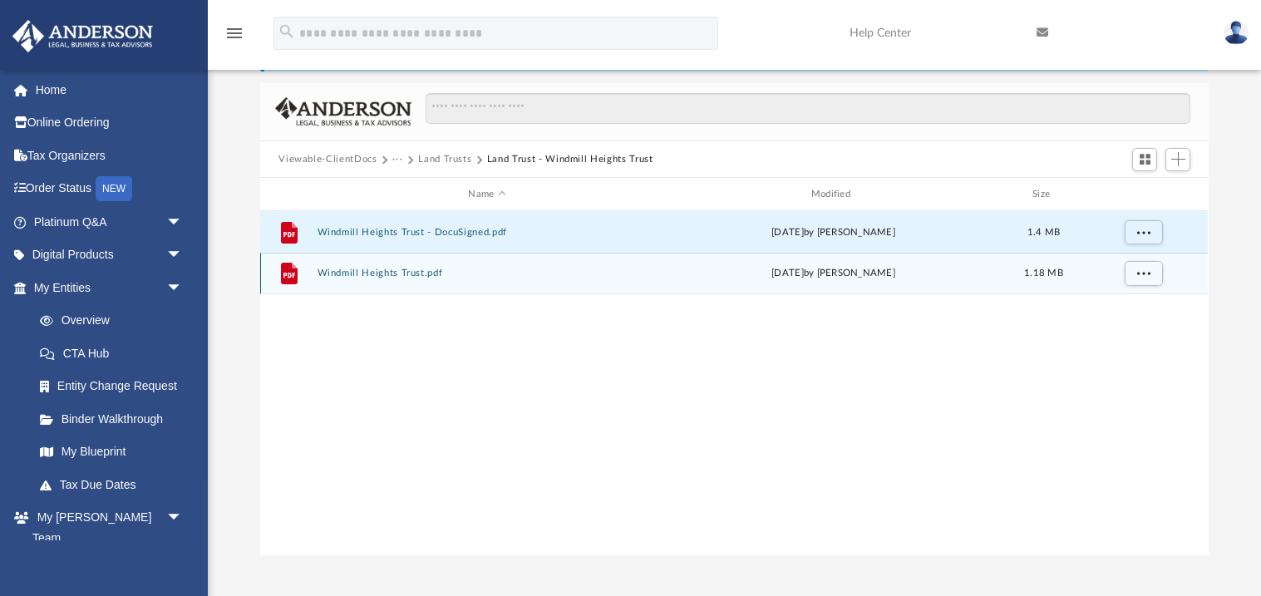
click at [414, 265] on div "File Windmill Heights Trust.pdf Wed Oct 2 2024 by Ashley Sevy 1.18 MB" at bounding box center [733, 274] width 947 height 42
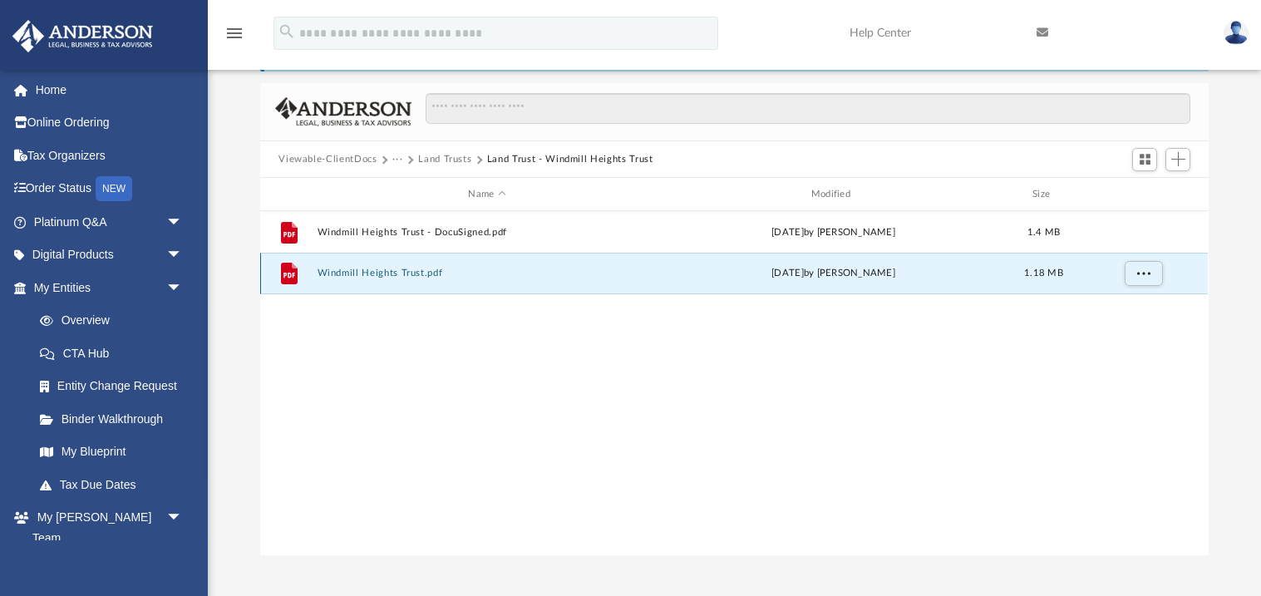
click at [415, 268] on button "Windmill Heights Trust.pdf" at bounding box center [486, 273] width 339 height 11
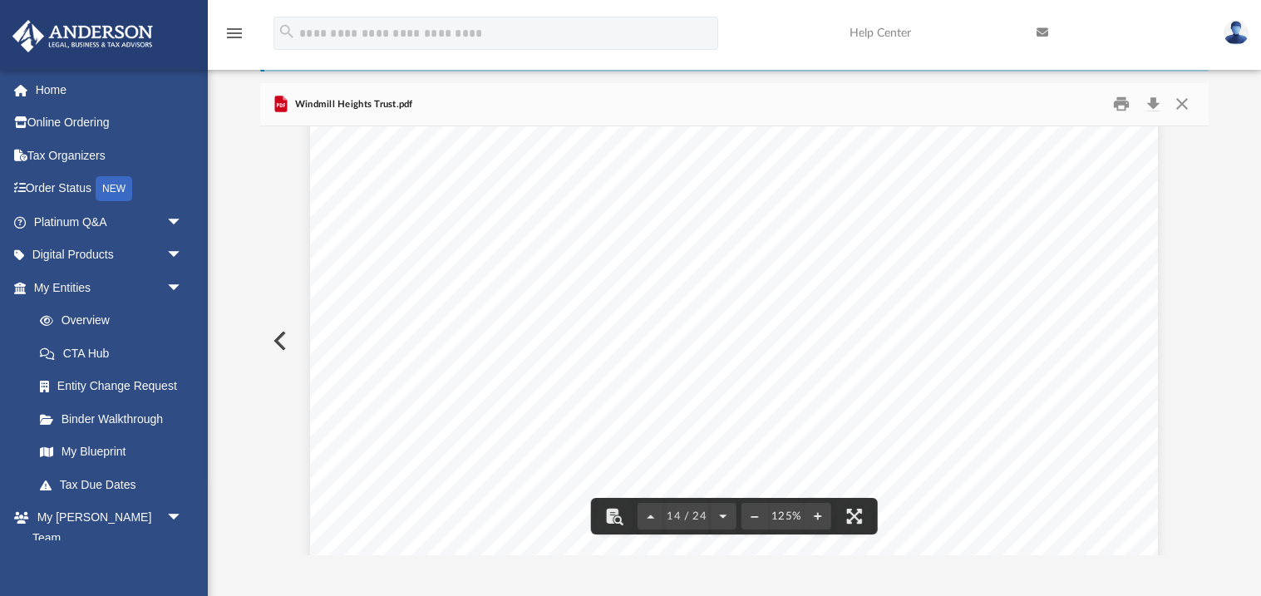
scroll to position [14620, 0]
click at [1189, 103] on button "Close" at bounding box center [1182, 104] width 30 height 26
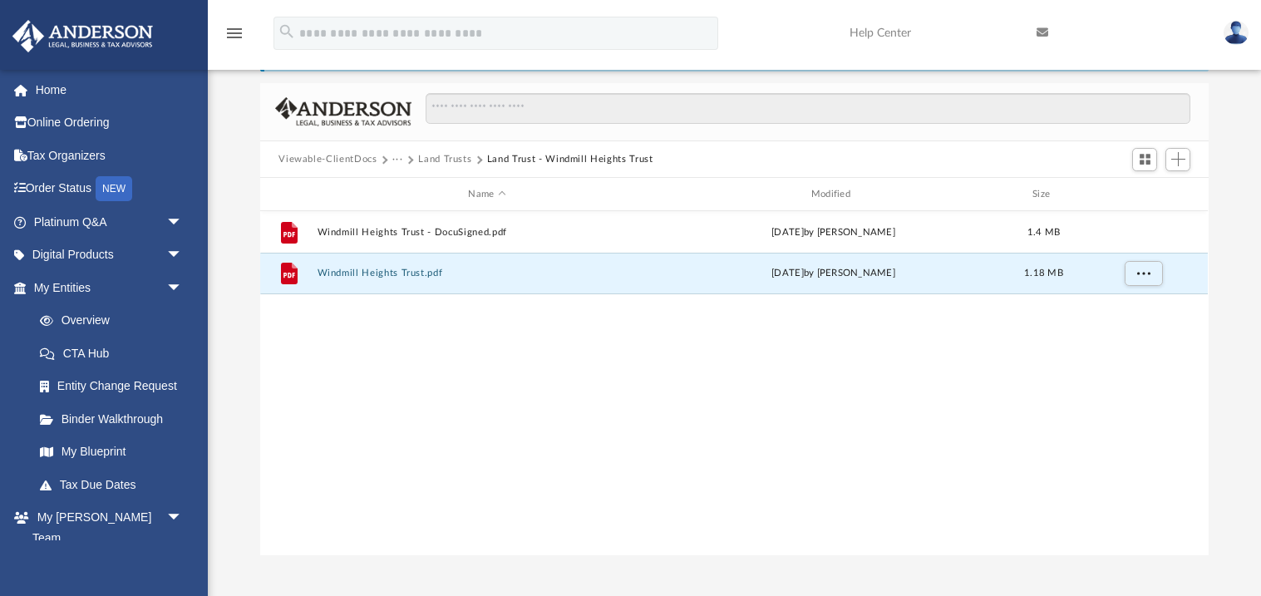
click at [430, 157] on button "Land Trusts" at bounding box center [444, 159] width 53 height 15
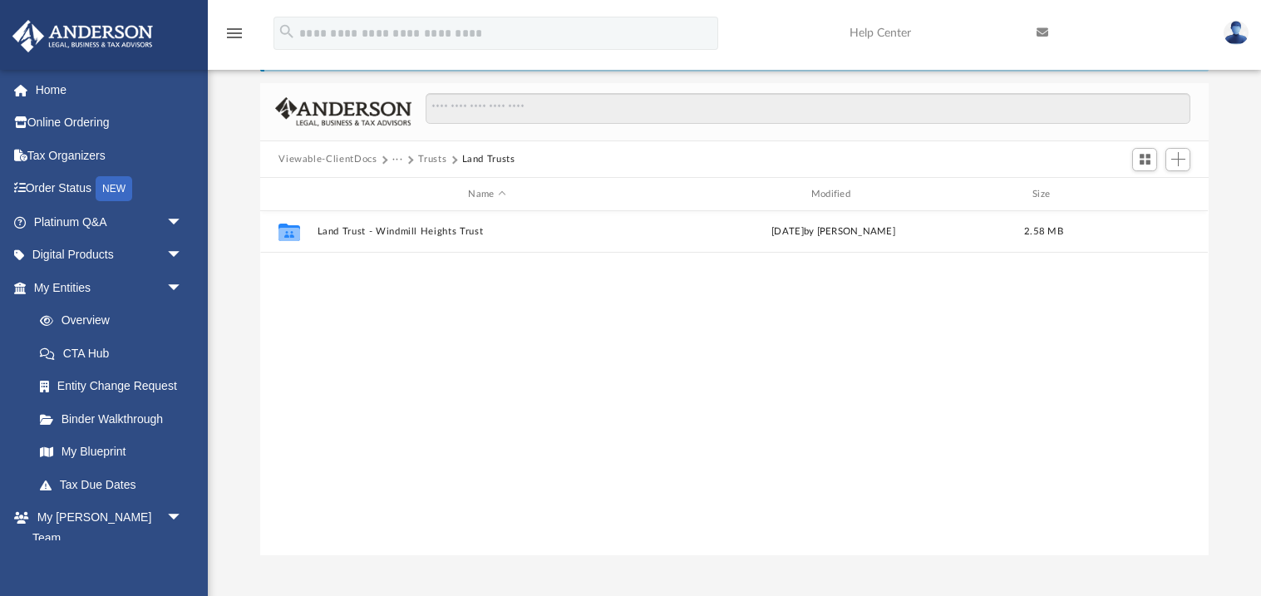
click at [425, 153] on button "Trusts" at bounding box center [432, 159] width 28 height 15
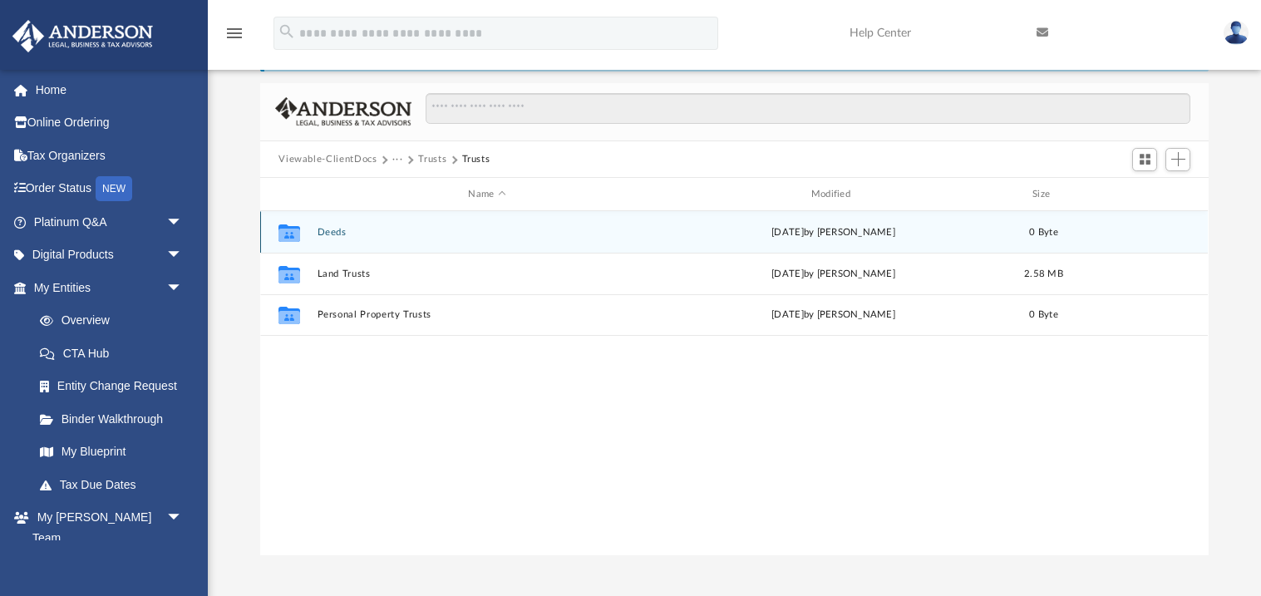
click at [349, 227] on button "Deeds" at bounding box center [486, 232] width 339 height 11
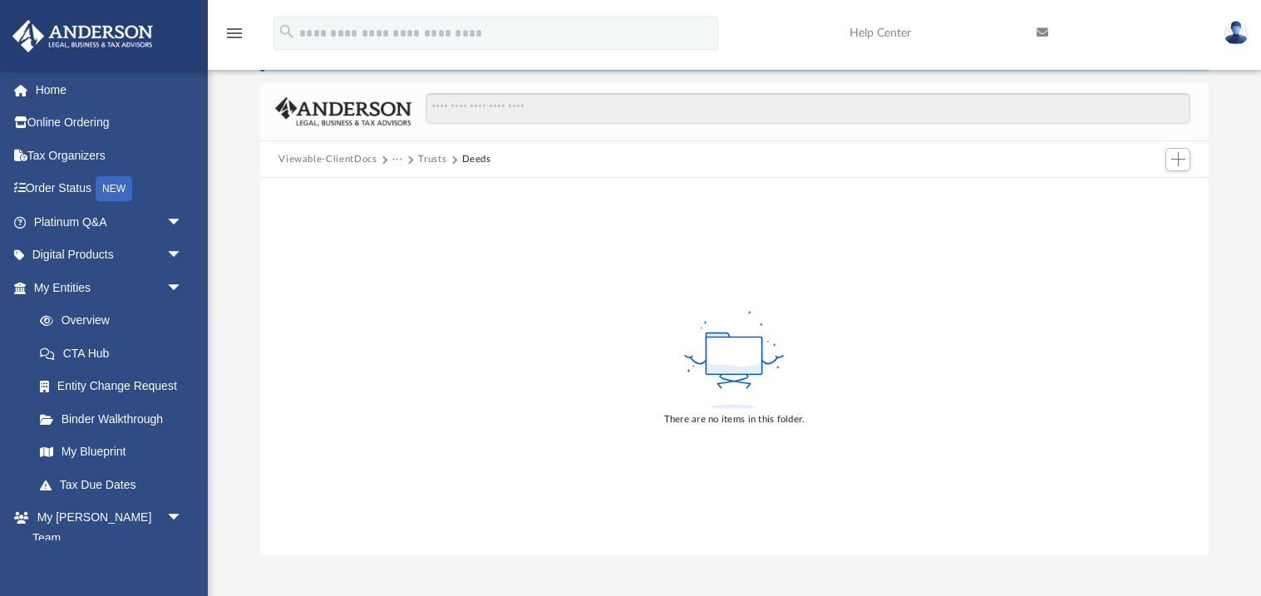
click at [438, 153] on button "Trusts" at bounding box center [432, 159] width 28 height 15
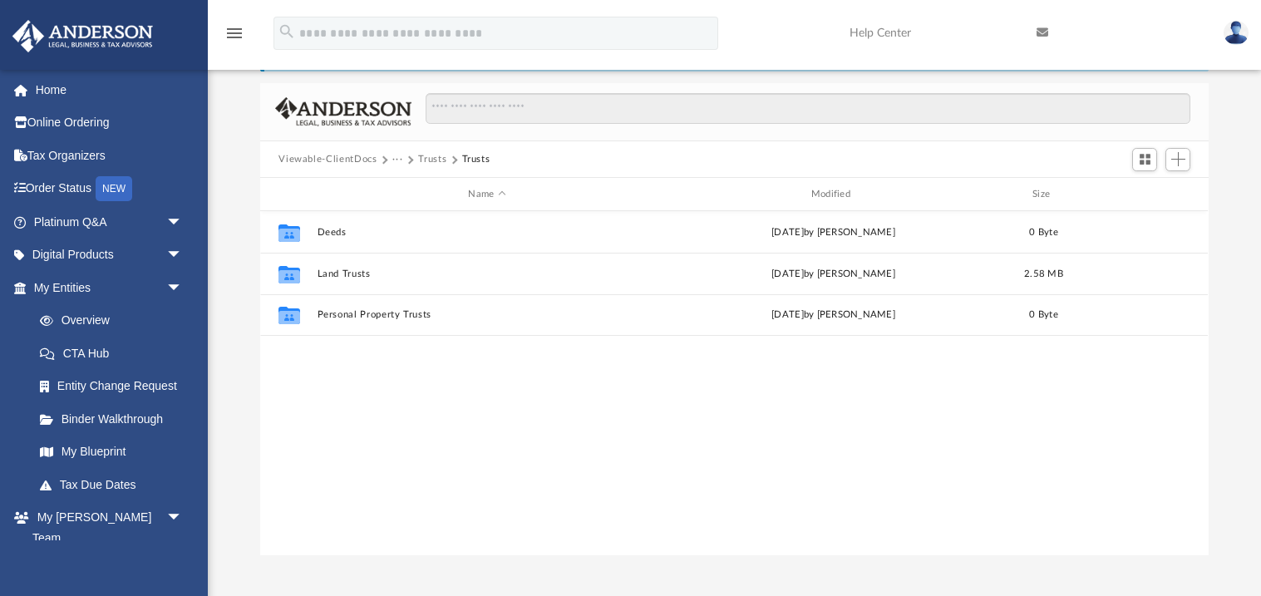
scroll to position [377, 947]
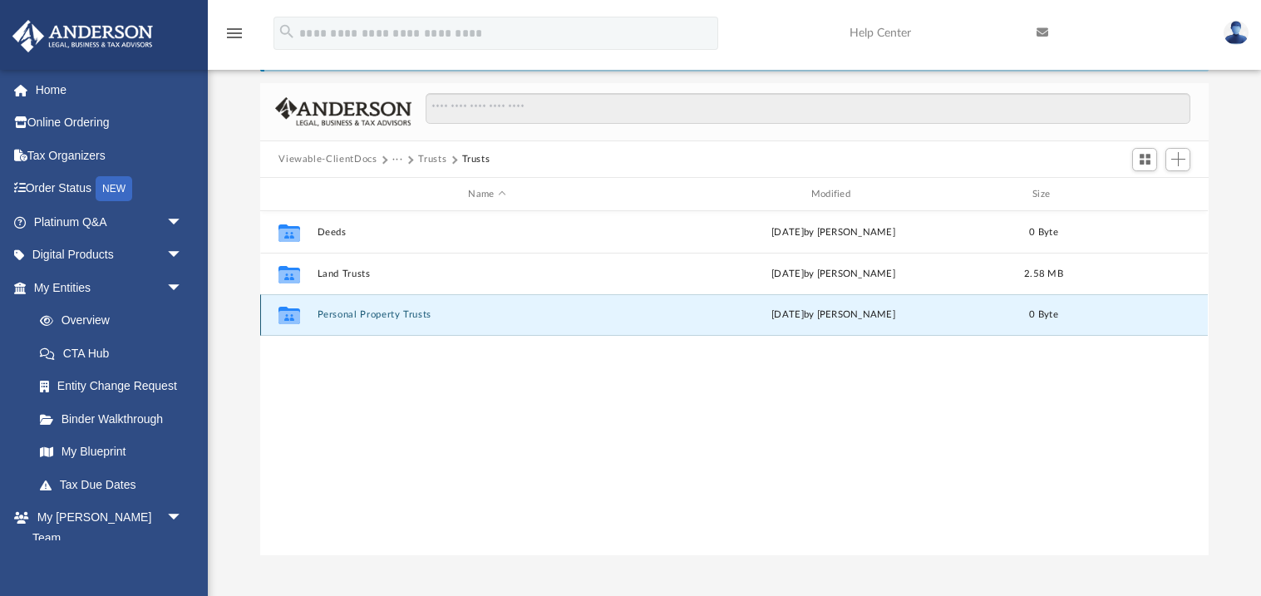
click at [392, 315] on button "Personal Property Trusts" at bounding box center [486, 315] width 339 height 11
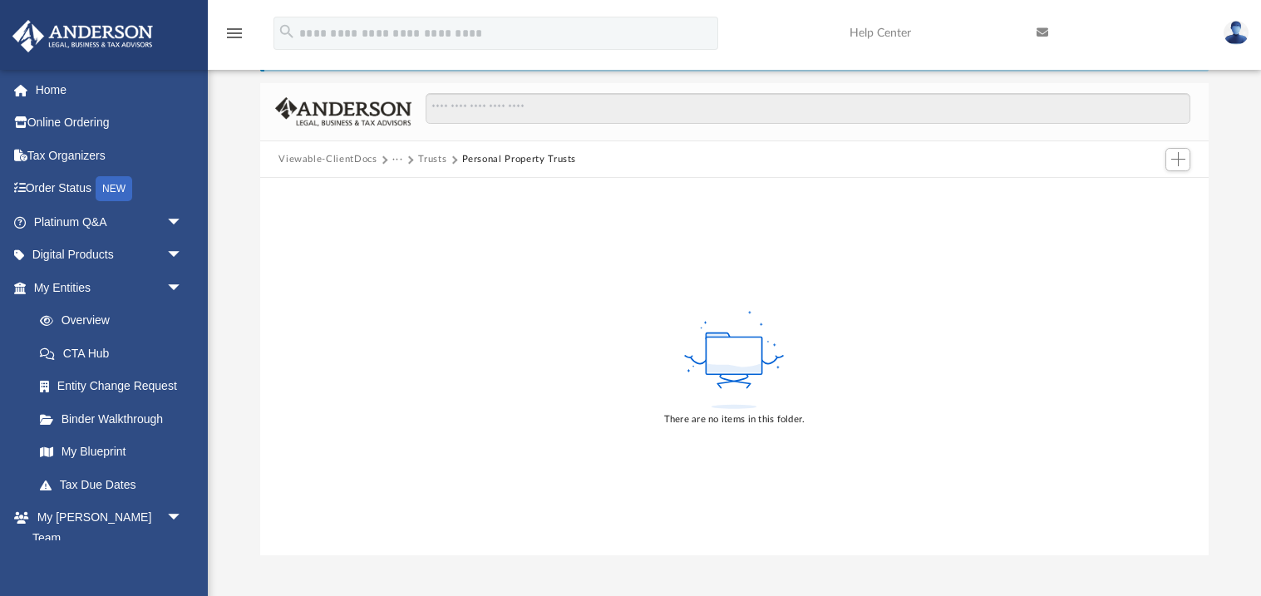
click at [419, 158] on button "Trusts" at bounding box center [432, 159] width 28 height 15
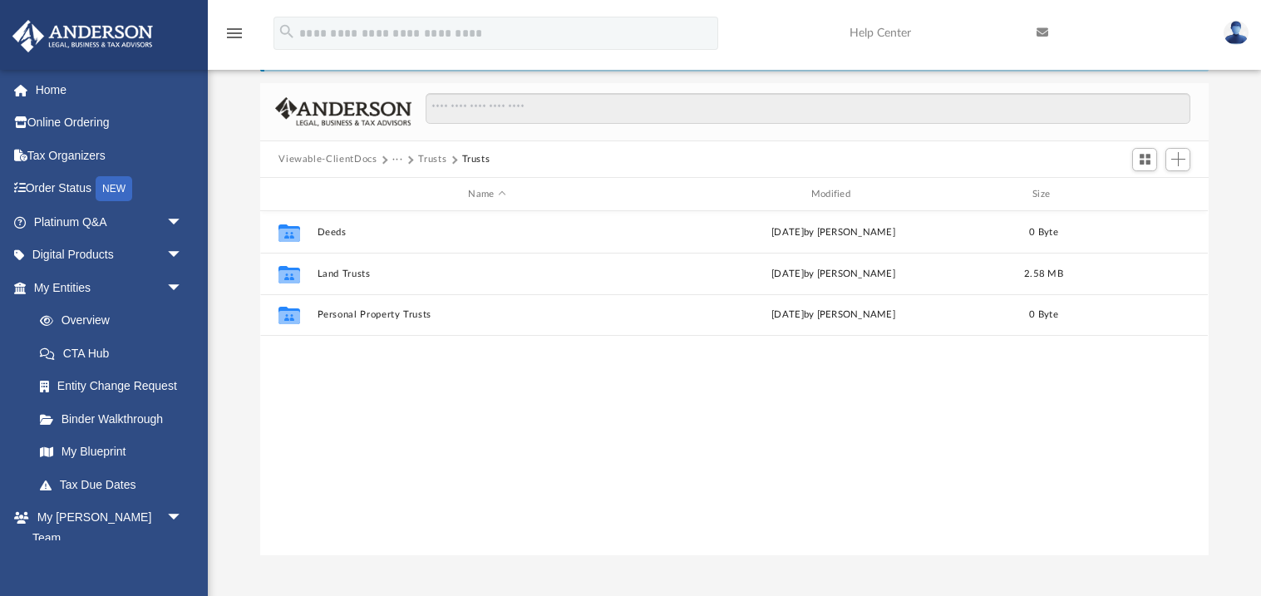
click at [351, 159] on button "Viewable-ClientDocs" at bounding box center [327, 159] width 98 height 15
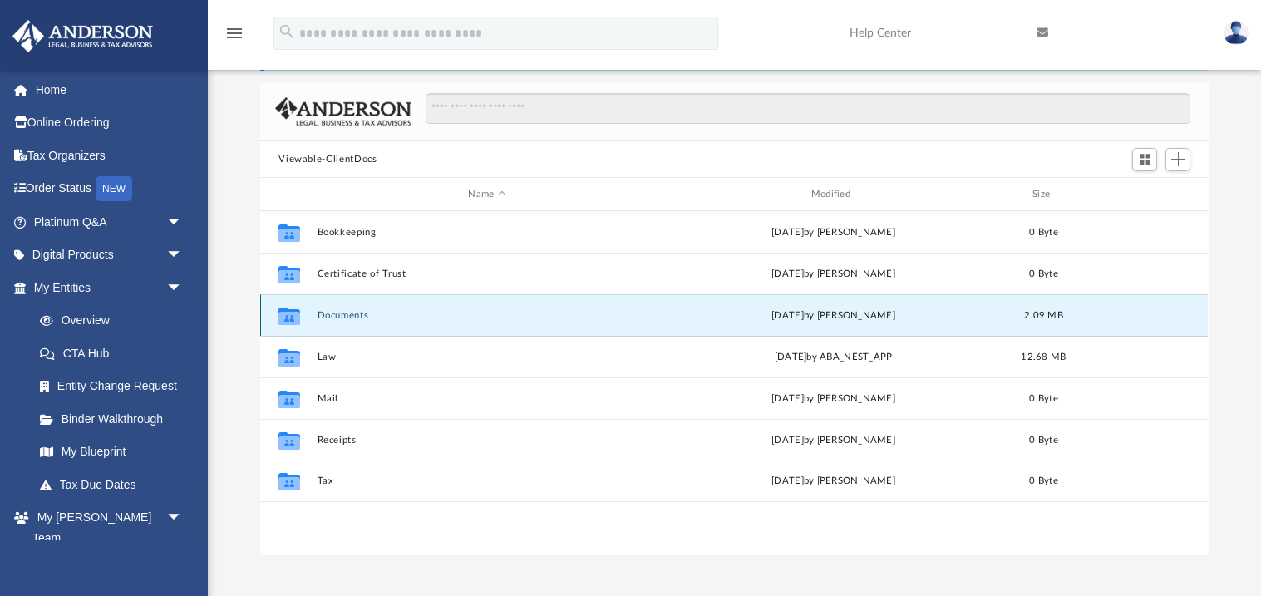
click at [331, 316] on button "Documents" at bounding box center [486, 315] width 339 height 11
click at [330, 316] on button "Documents" at bounding box center [486, 315] width 339 height 11
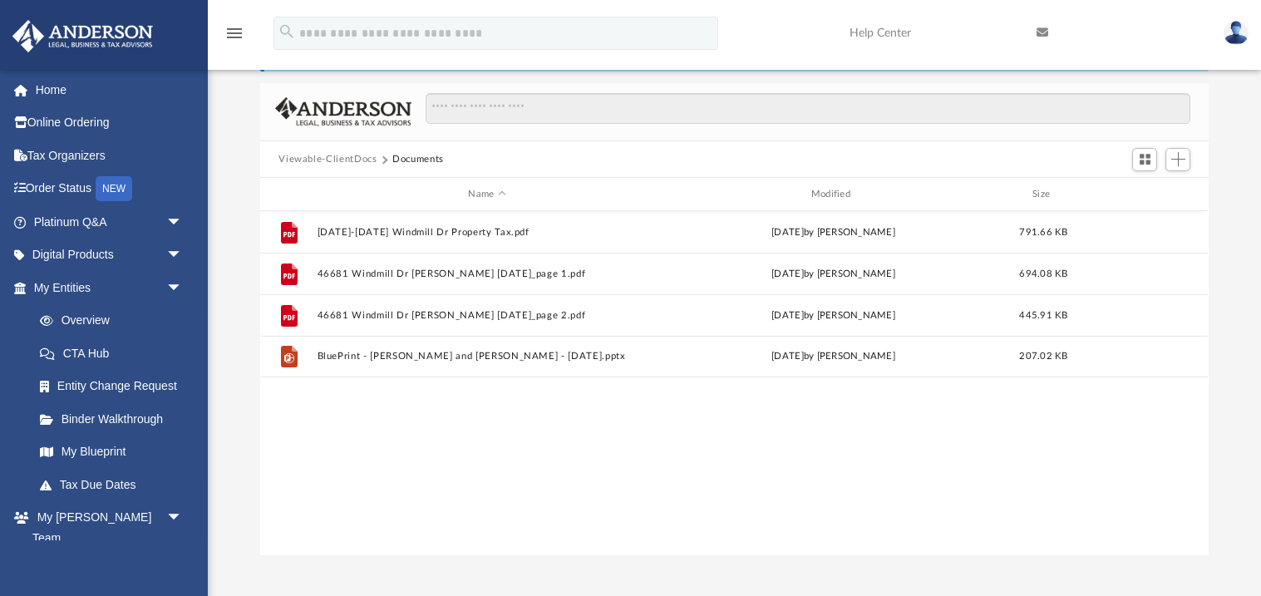
click at [336, 155] on button "Viewable-ClientDocs" at bounding box center [327, 159] width 98 height 15
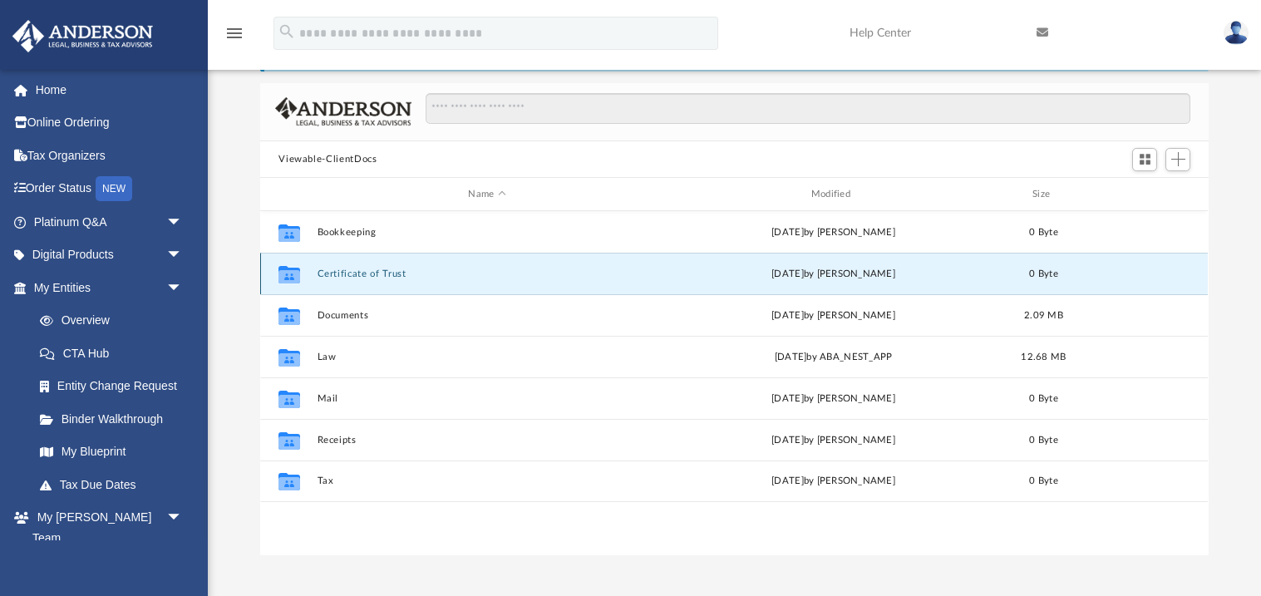
click at [371, 268] on button "Certificate of Trust" at bounding box center [486, 273] width 339 height 11
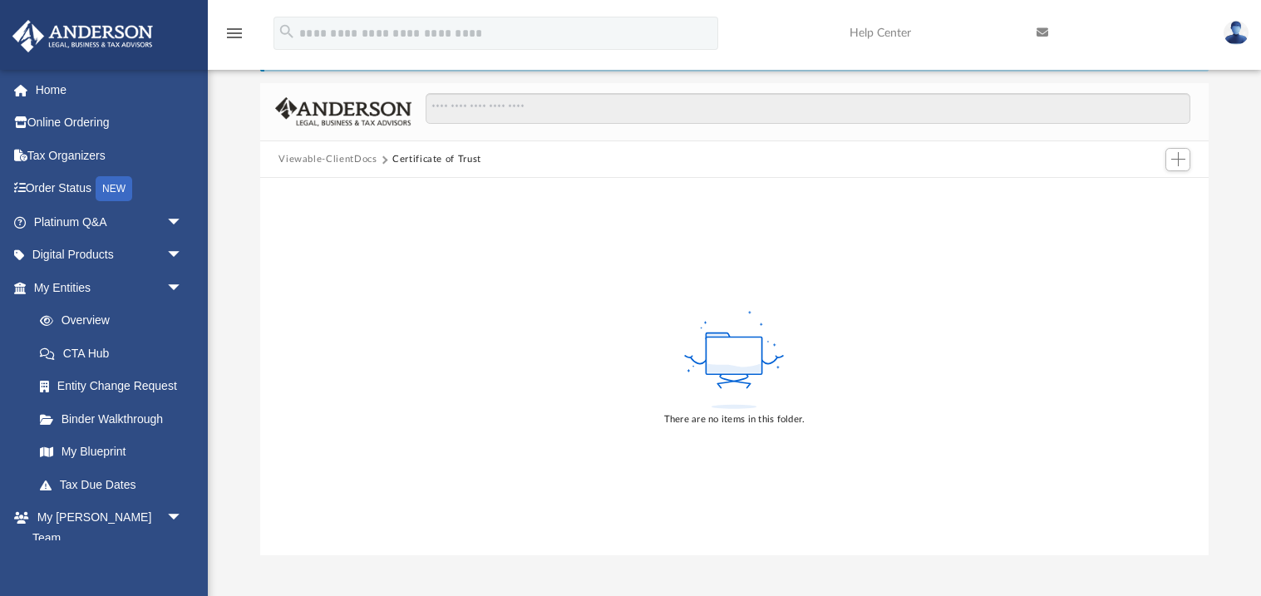
click at [349, 158] on button "Viewable-ClientDocs" at bounding box center [327, 159] width 98 height 15
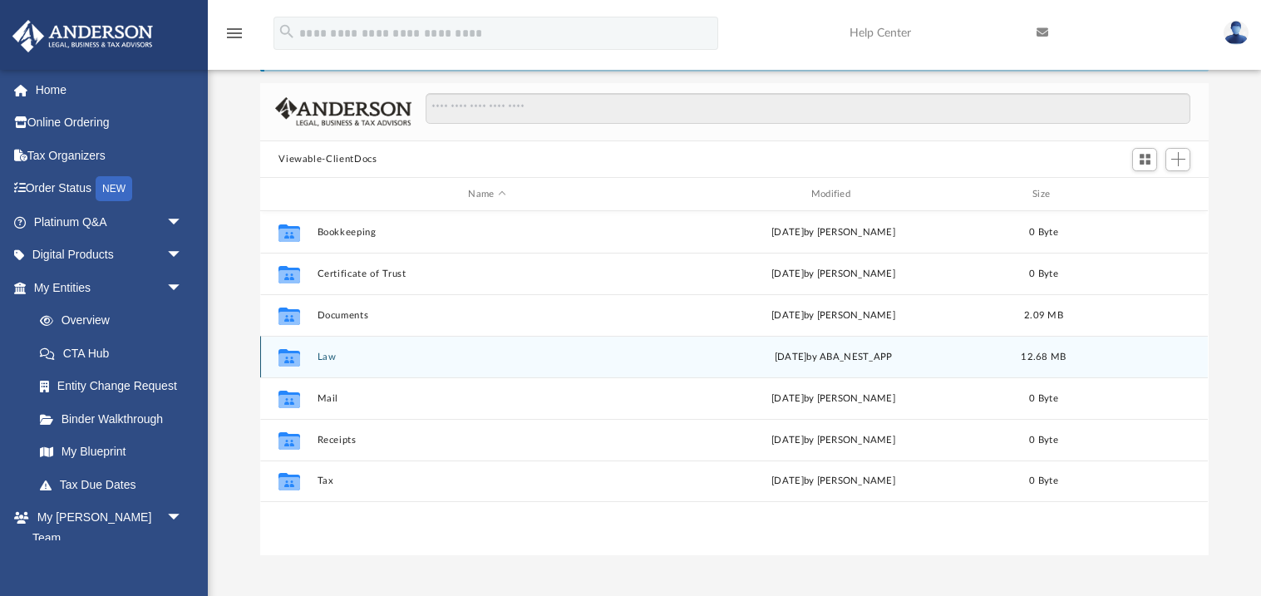
click at [317, 361] on button "Law" at bounding box center [486, 356] width 339 height 11
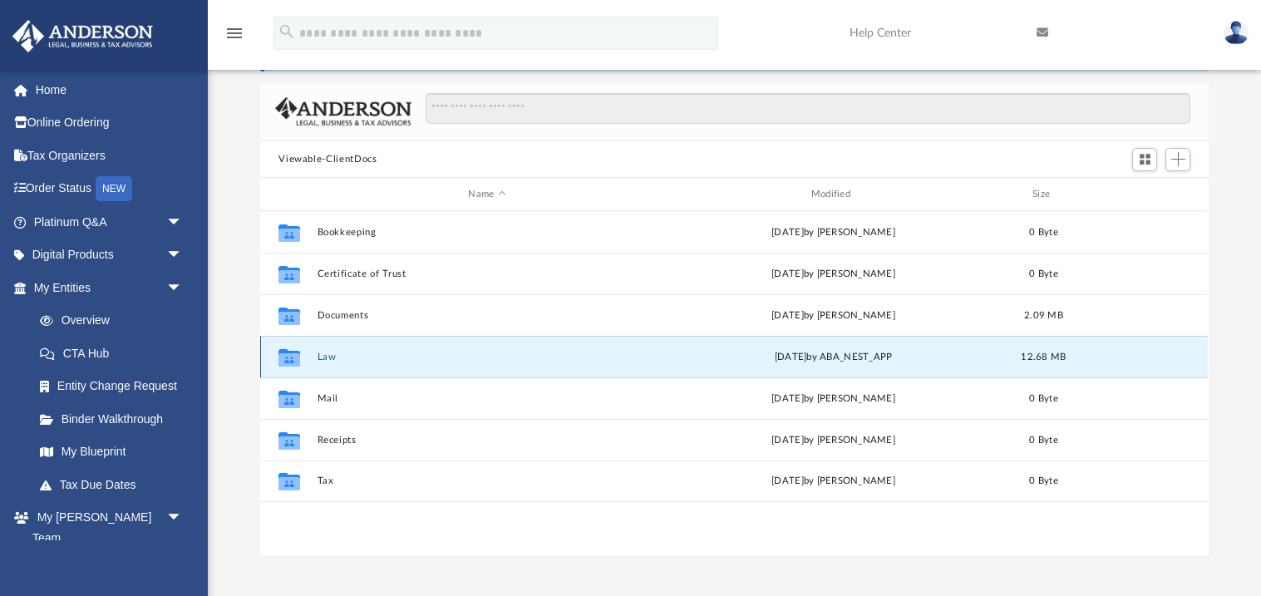
click at [317, 361] on button "Law" at bounding box center [486, 356] width 339 height 11
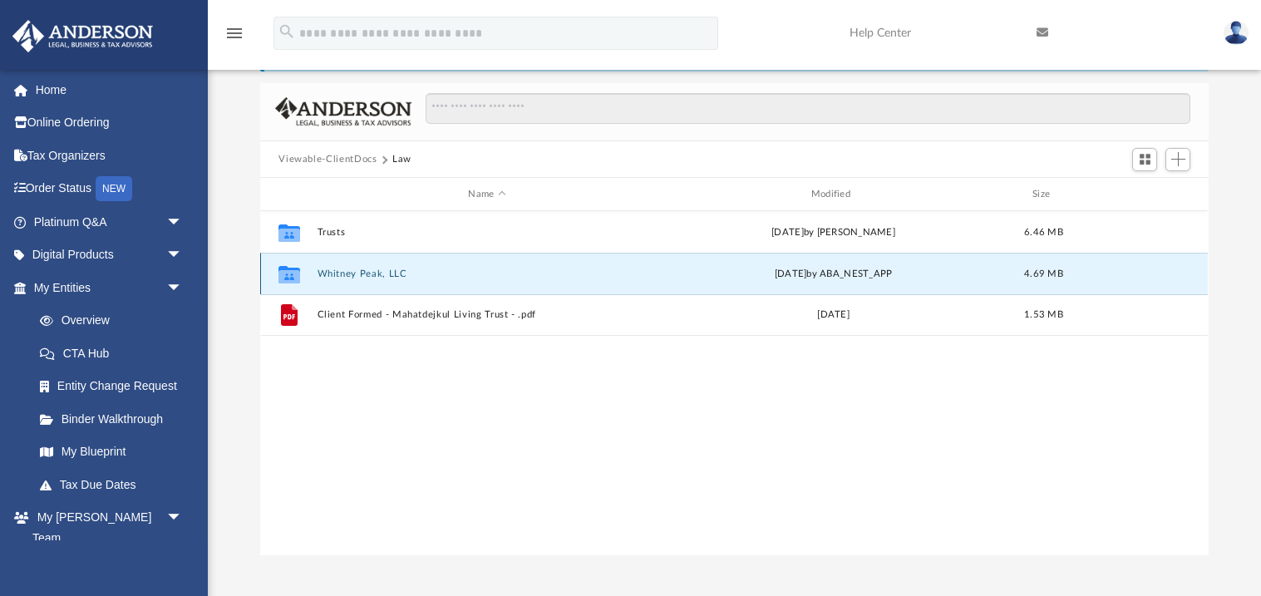
click at [374, 272] on button "Whitney Peak, LLC" at bounding box center [486, 273] width 339 height 11
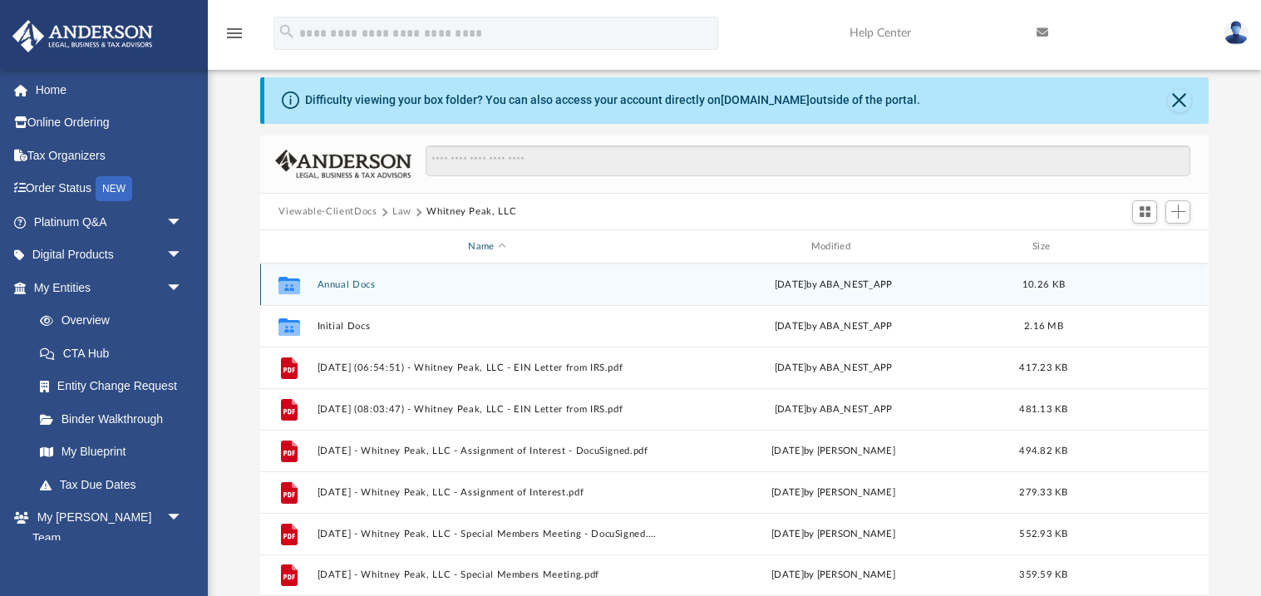
scroll to position [0, 0]
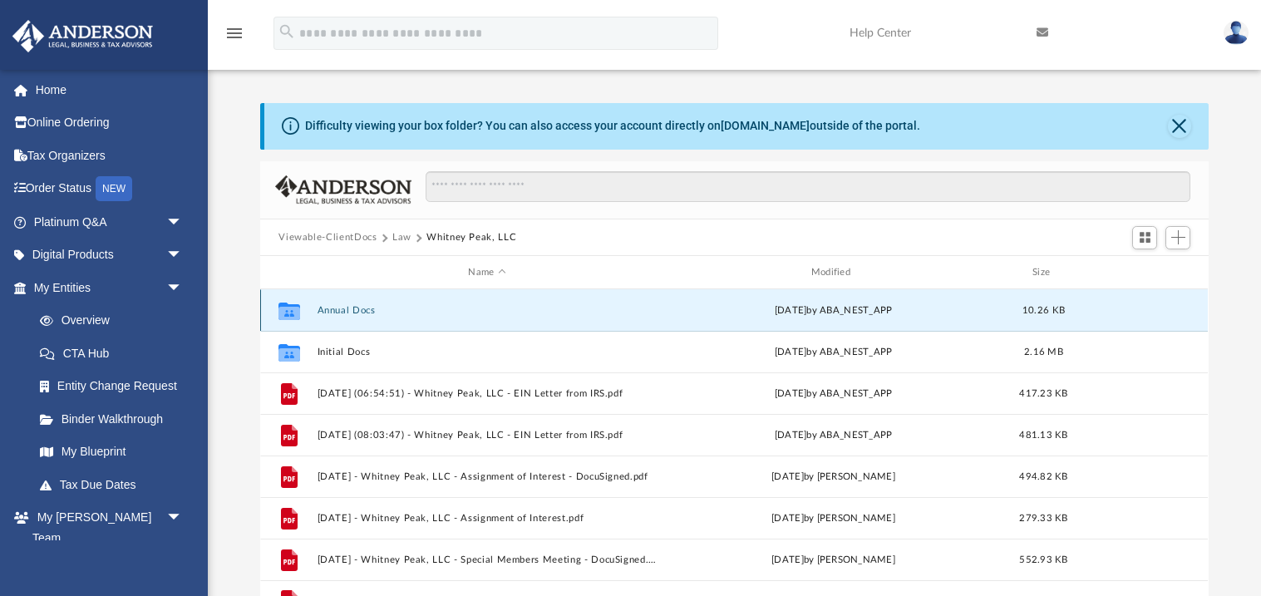
click at [361, 307] on button "Annual Docs" at bounding box center [486, 310] width 339 height 11
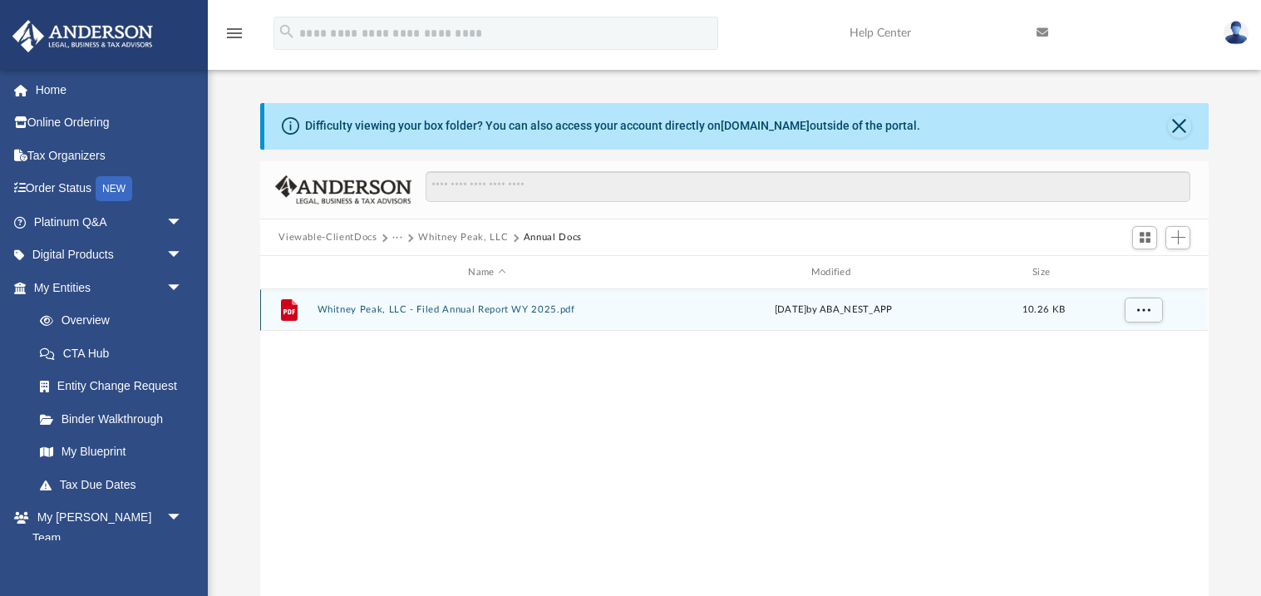
click at [492, 308] on button "Whitney Peak, LLC - Filed Annual Report WY 2025.pdf" at bounding box center [486, 310] width 339 height 11
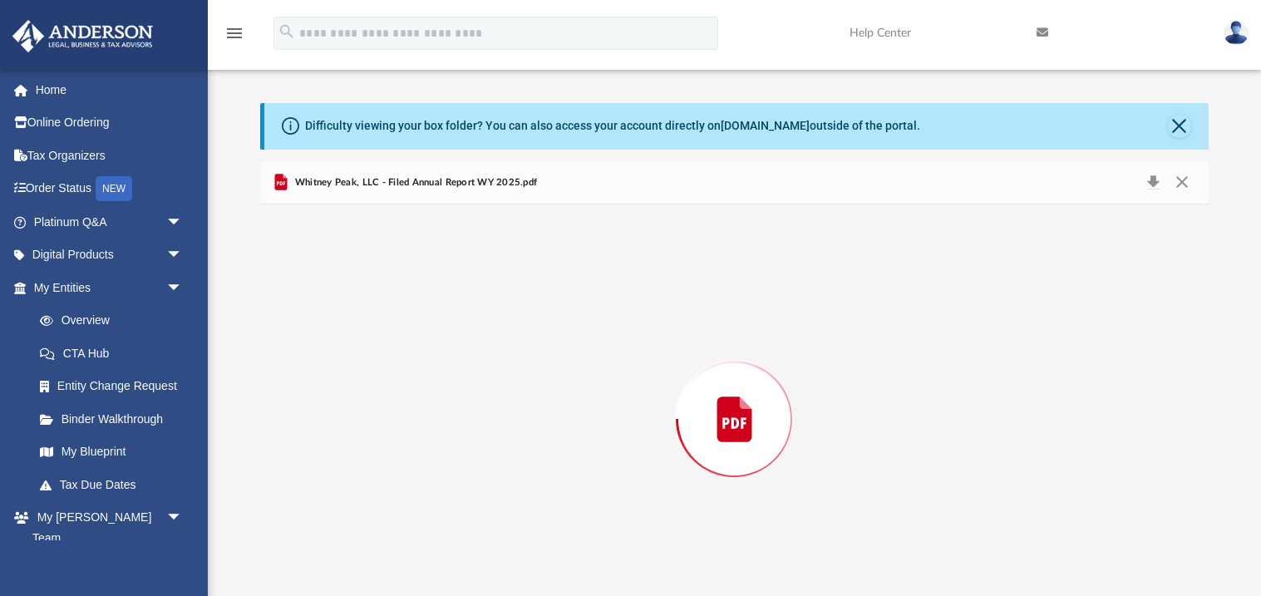
scroll to position [37, 0]
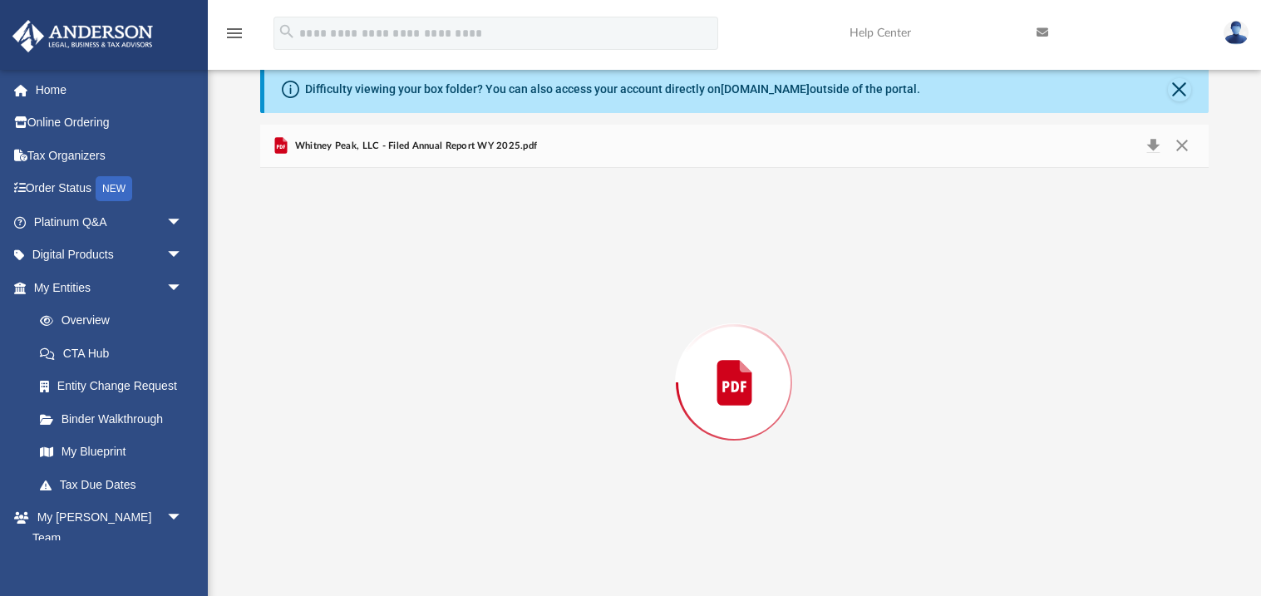
click at [492, 308] on div "Preview" at bounding box center [733, 382] width 947 height 429
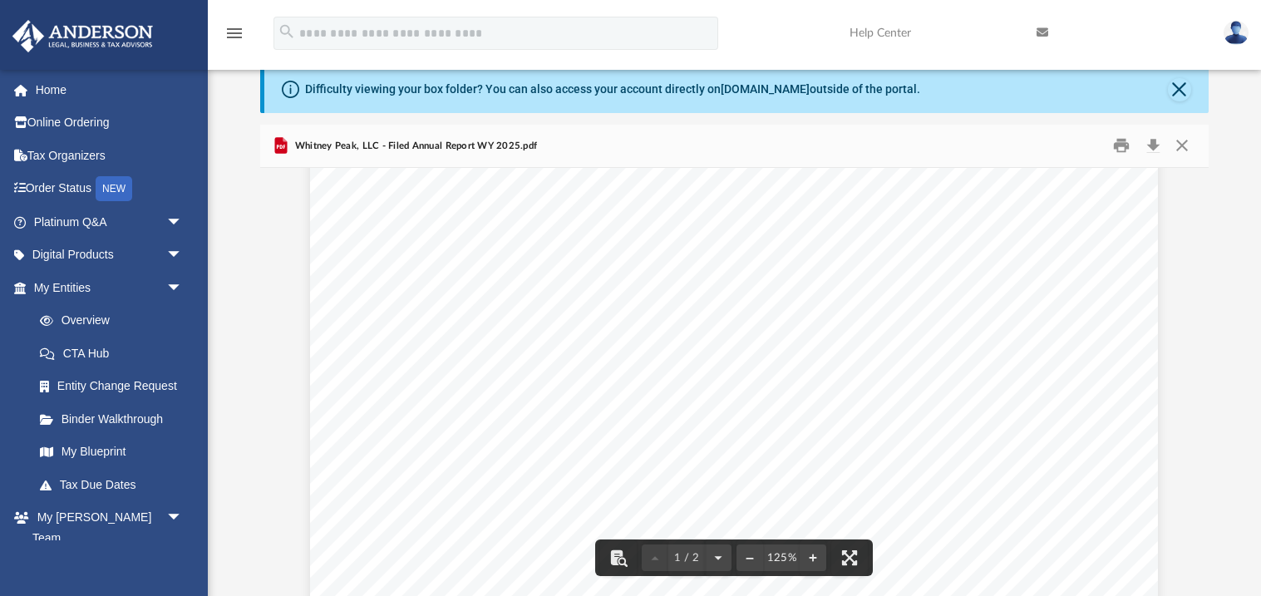
scroll to position [96, 0]
click at [1183, 144] on button "Close" at bounding box center [1182, 146] width 30 height 26
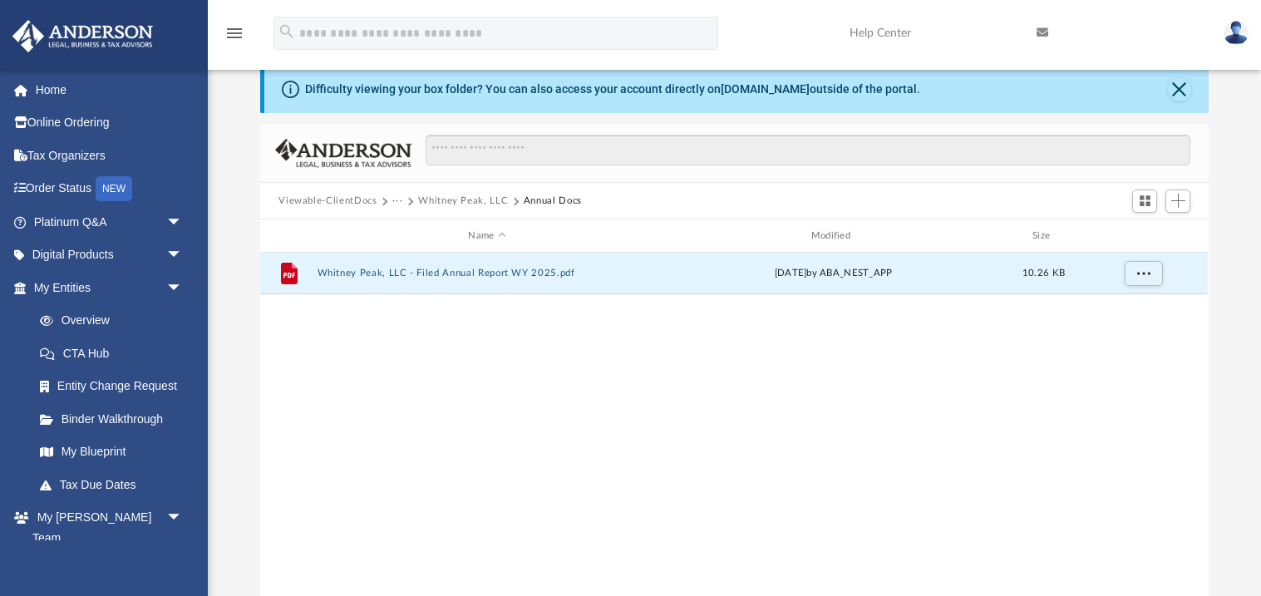
click at [486, 198] on button "Whitney Peak, LLC" at bounding box center [463, 201] width 90 height 15
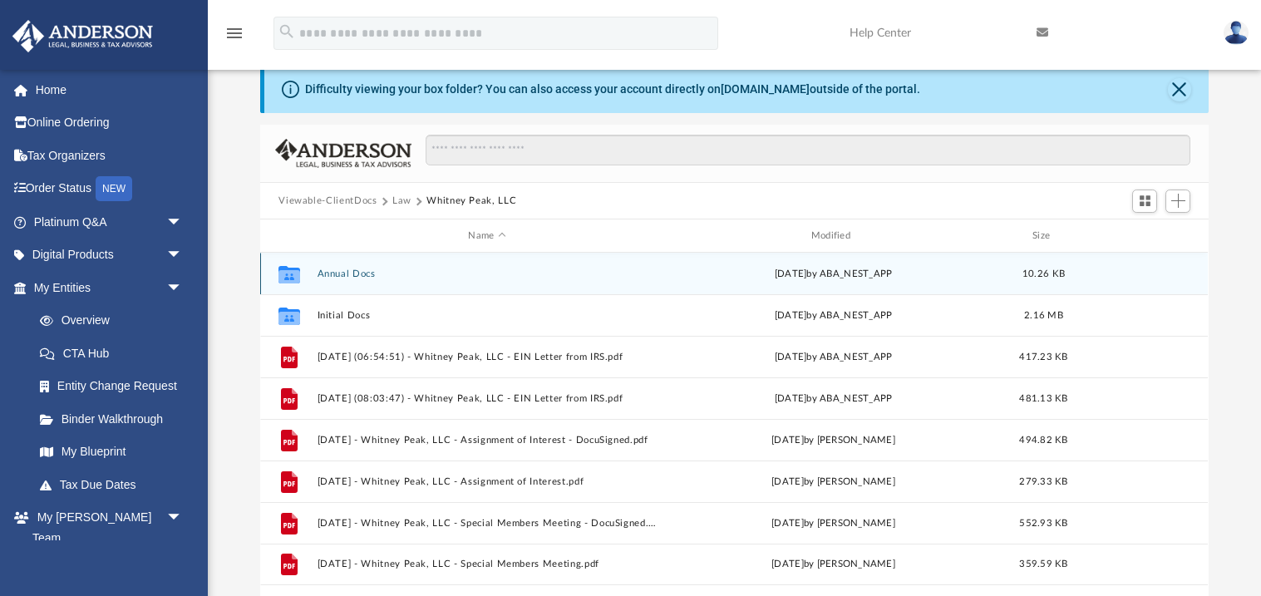
click at [347, 276] on button "Annual Docs" at bounding box center [486, 273] width 339 height 11
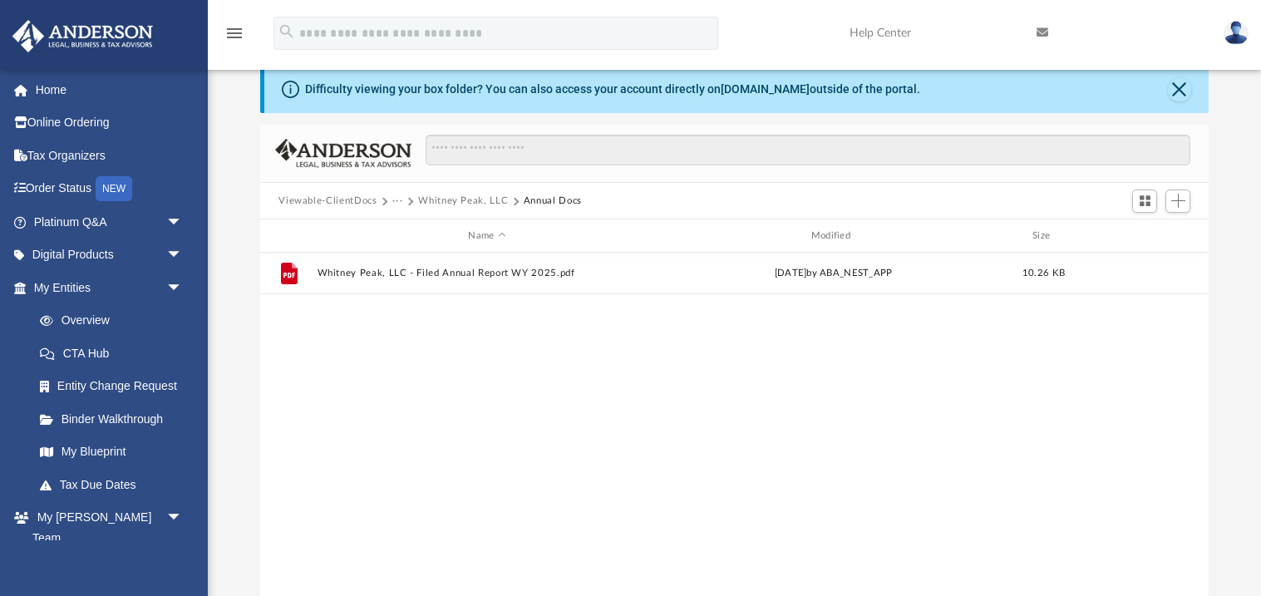
click at [470, 199] on button "Whitney Peak, LLC" at bounding box center [463, 201] width 90 height 15
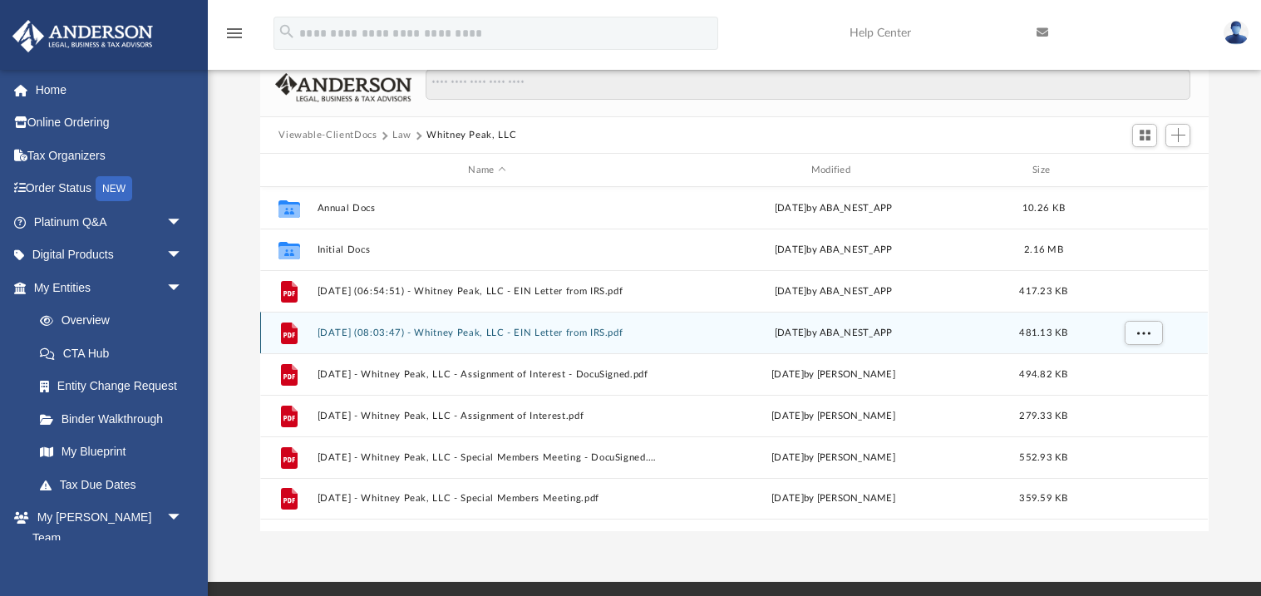
scroll to position [111, 0]
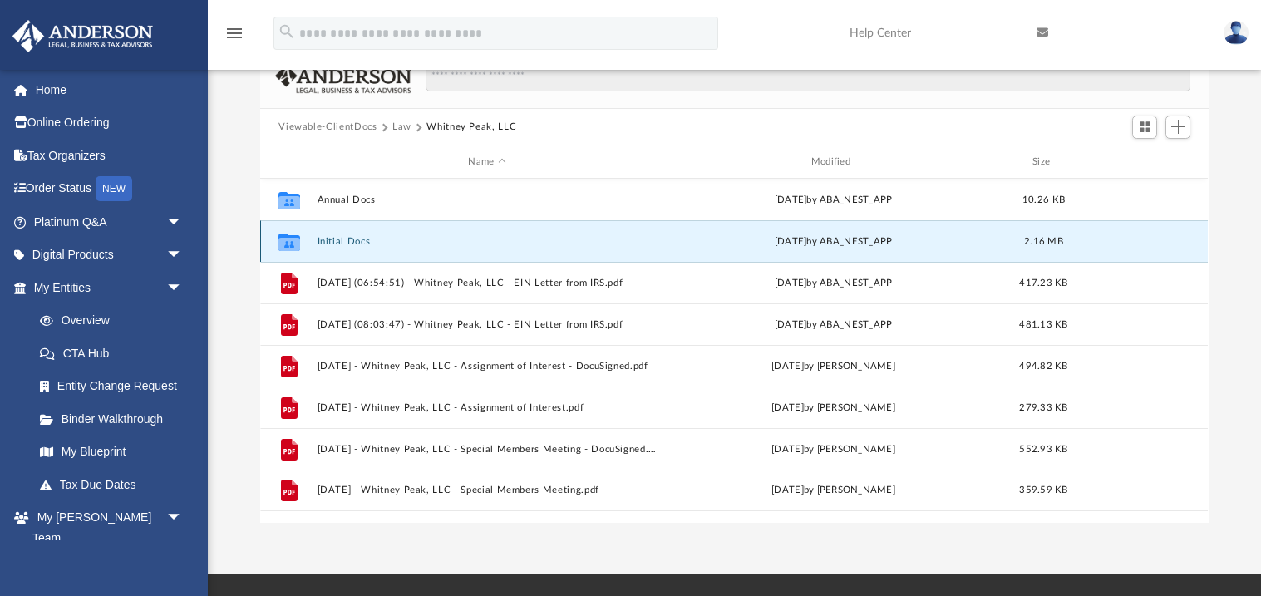
click at [337, 237] on button "Initial Docs" at bounding box center [486, 241] width 339 height 11
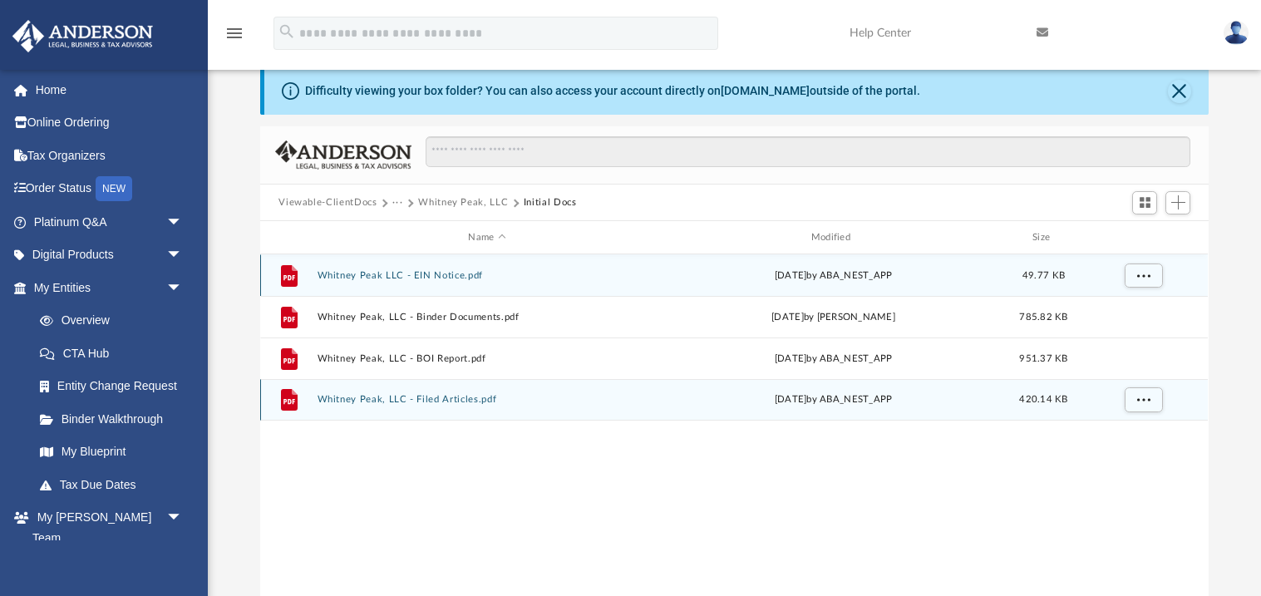
scroll to position [36, 0]
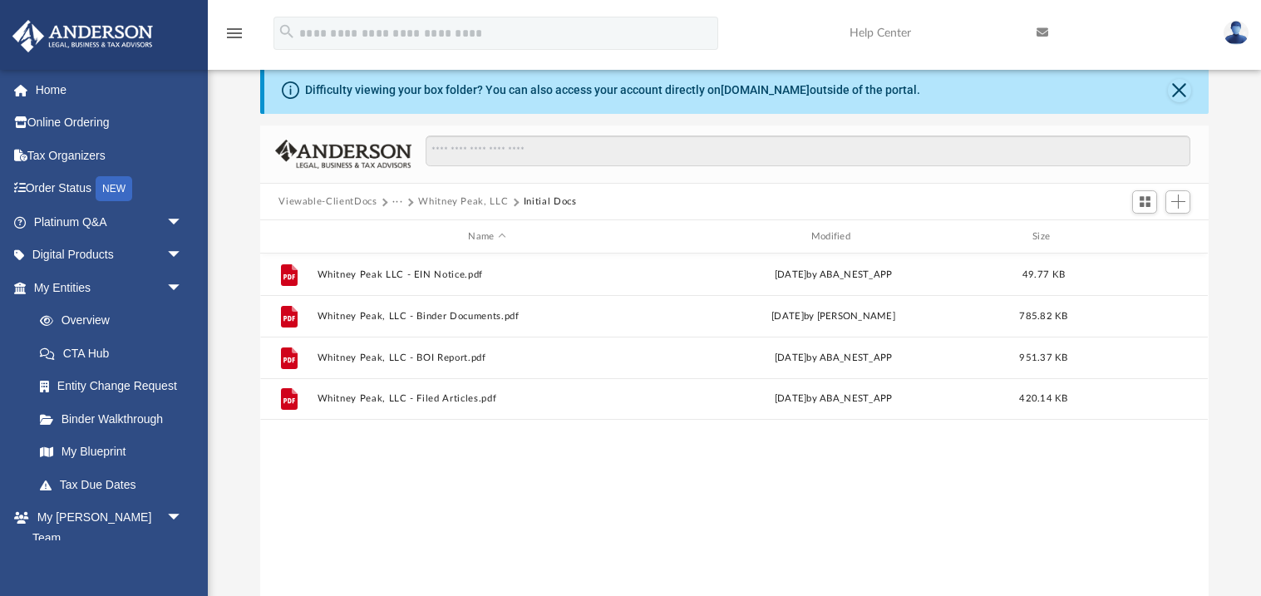
click at [452, 194] on button "Whitney Peak, LLC" at bounding box center [463, 201] width 90 height 15
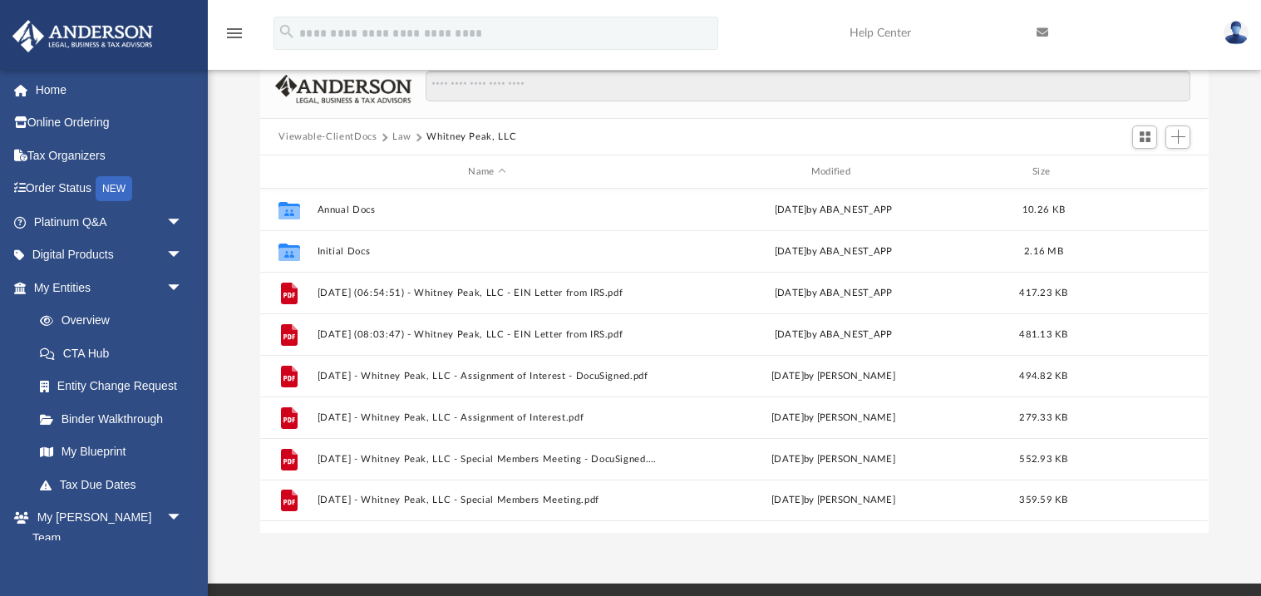
scroll to position [95, 0]
